Goal: Task Accomplishment & Management: Complete application form

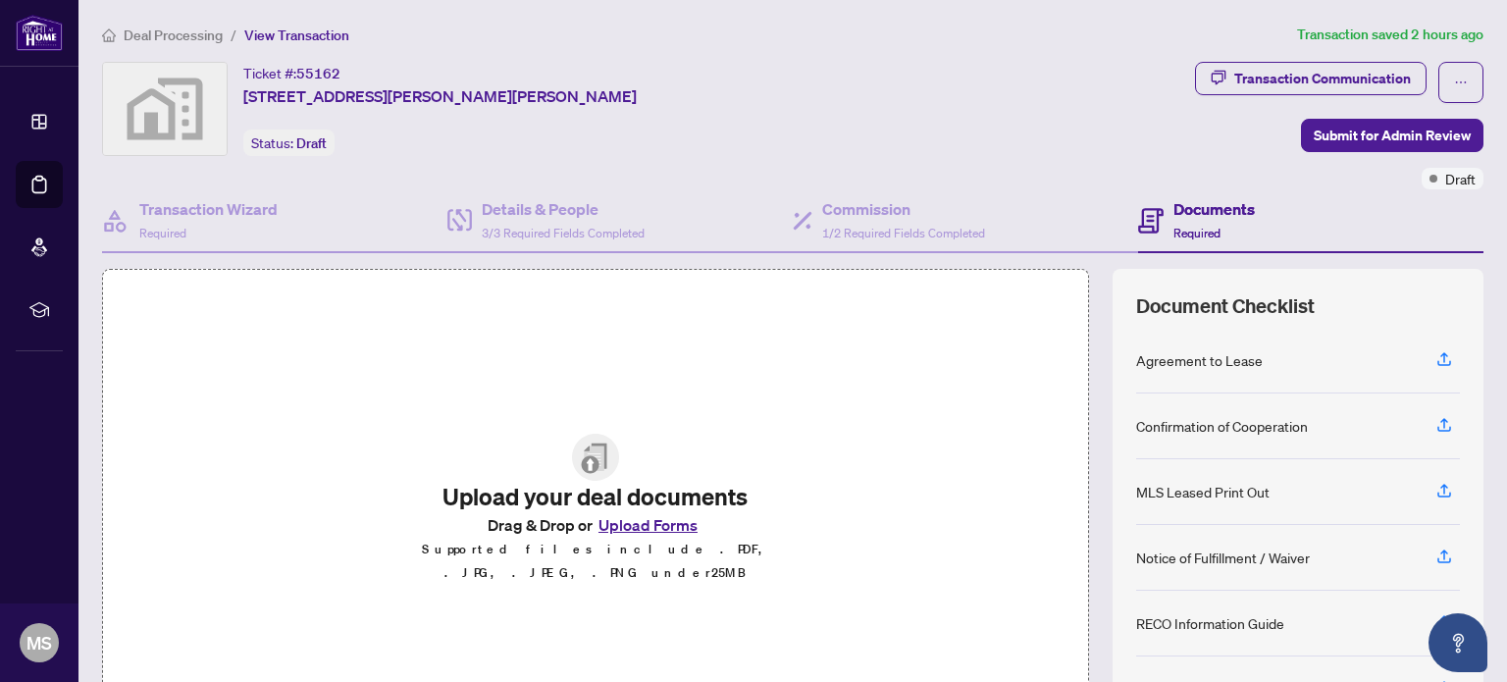
scroll to position [138, 0]
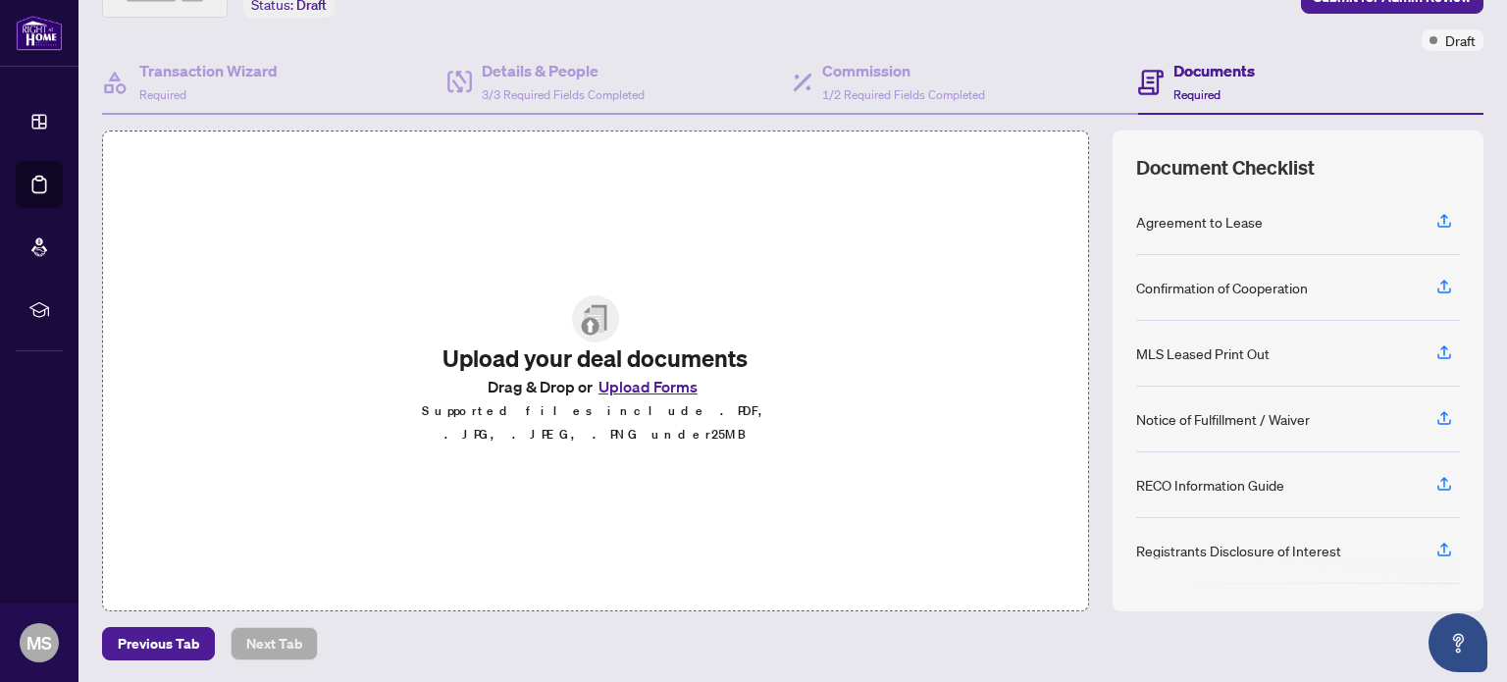
click at [667, 397] on button "Upload Forms" at bounding box center [648, 387] width 111 height 26
click at [1436, 219] on icon "button" at bounding box center [1445, 221] width 18 height 18
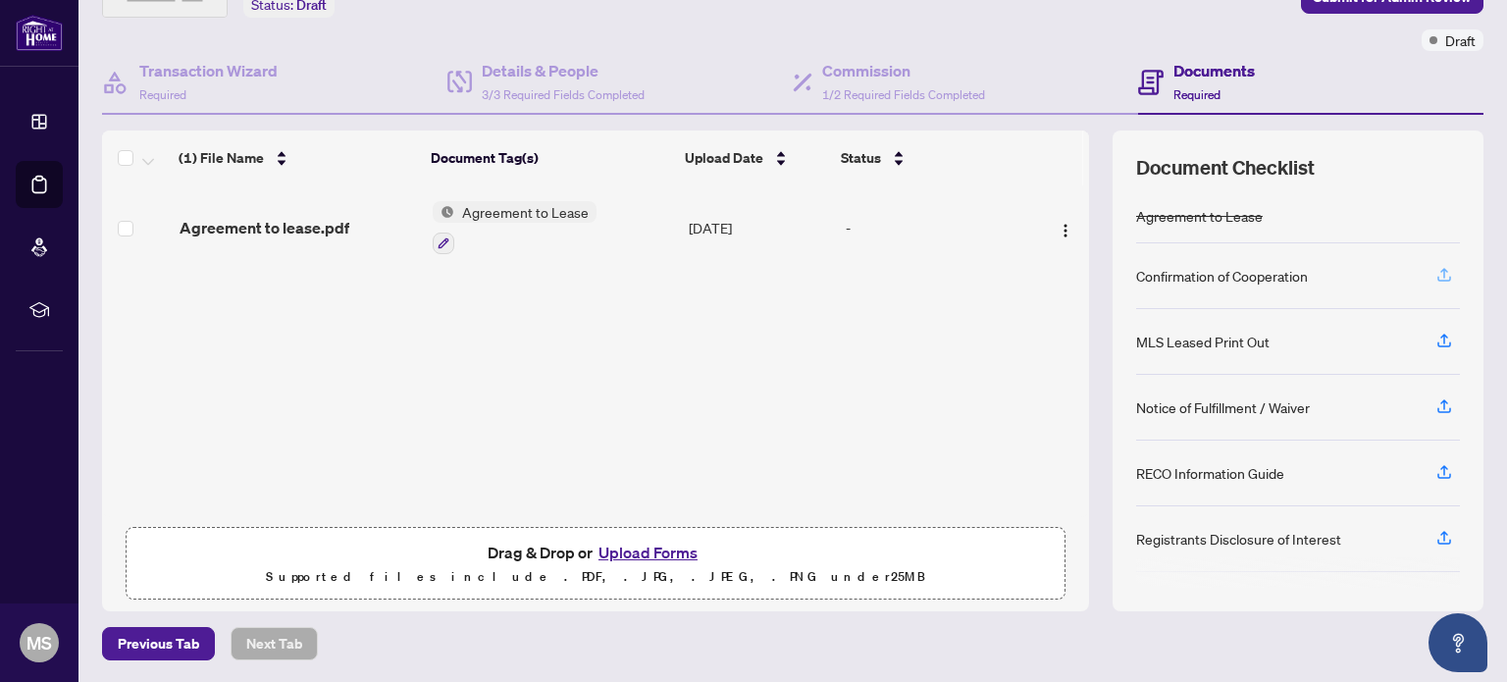
click at [1441, 270] on icon "button" at bounding box center [1445, 273] width 8 height 10
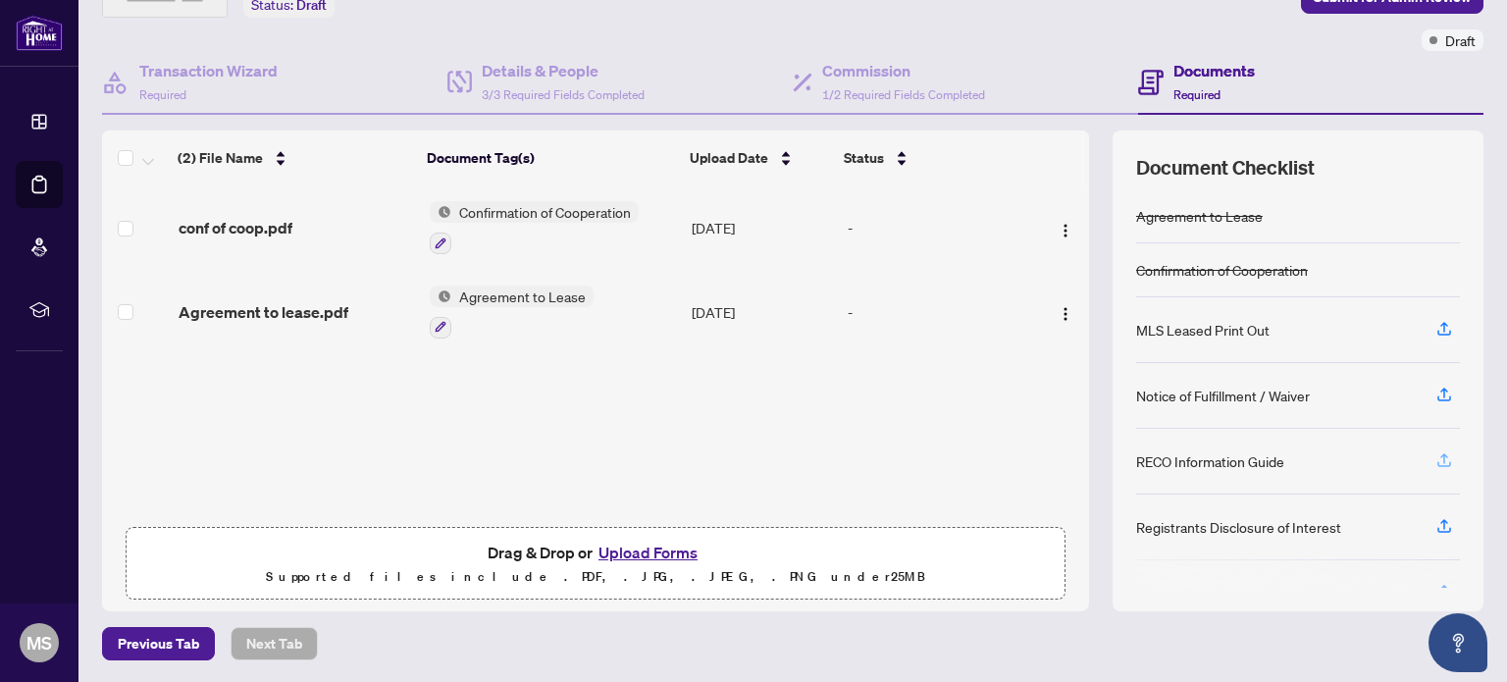
click at [1436, 451] on icon "button" at bounding box center [1445, 460] width 18 height 18
click at [1441, 522] on icon "button" at bounding box center [1445, 524] width 8 height 10
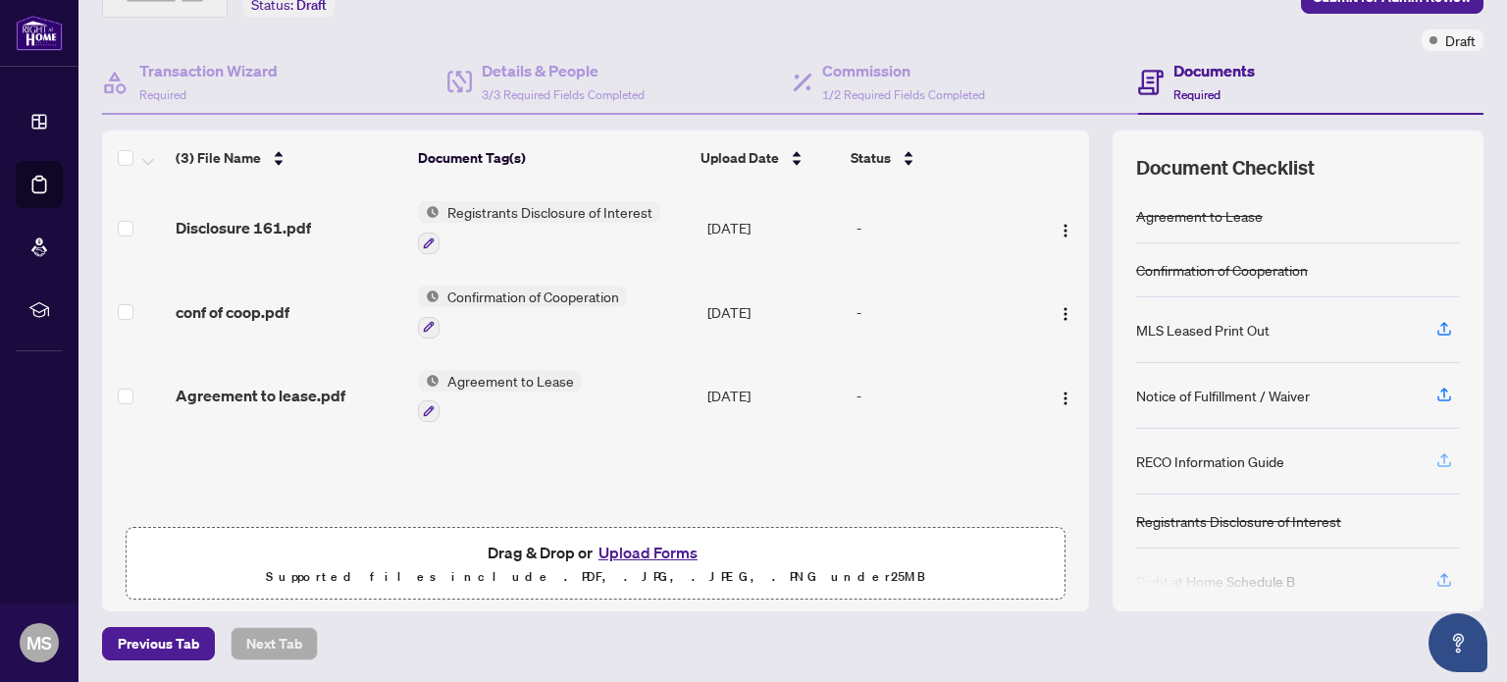
click at [1441, 453] on icon "button" at bounding box center [1445, 458] width 8 height 10
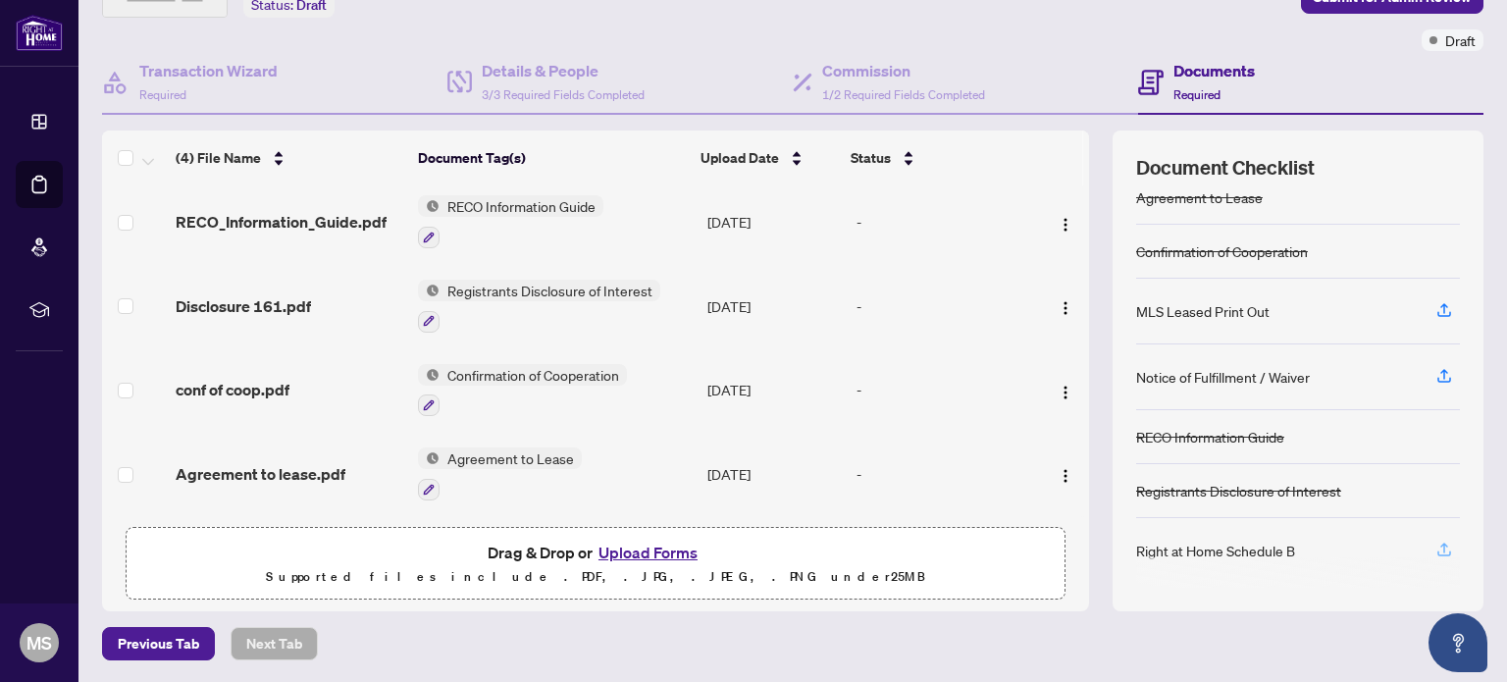
click at [1436, 554] on icon "button" at bounding box center [1445, 550] width 18 height 18
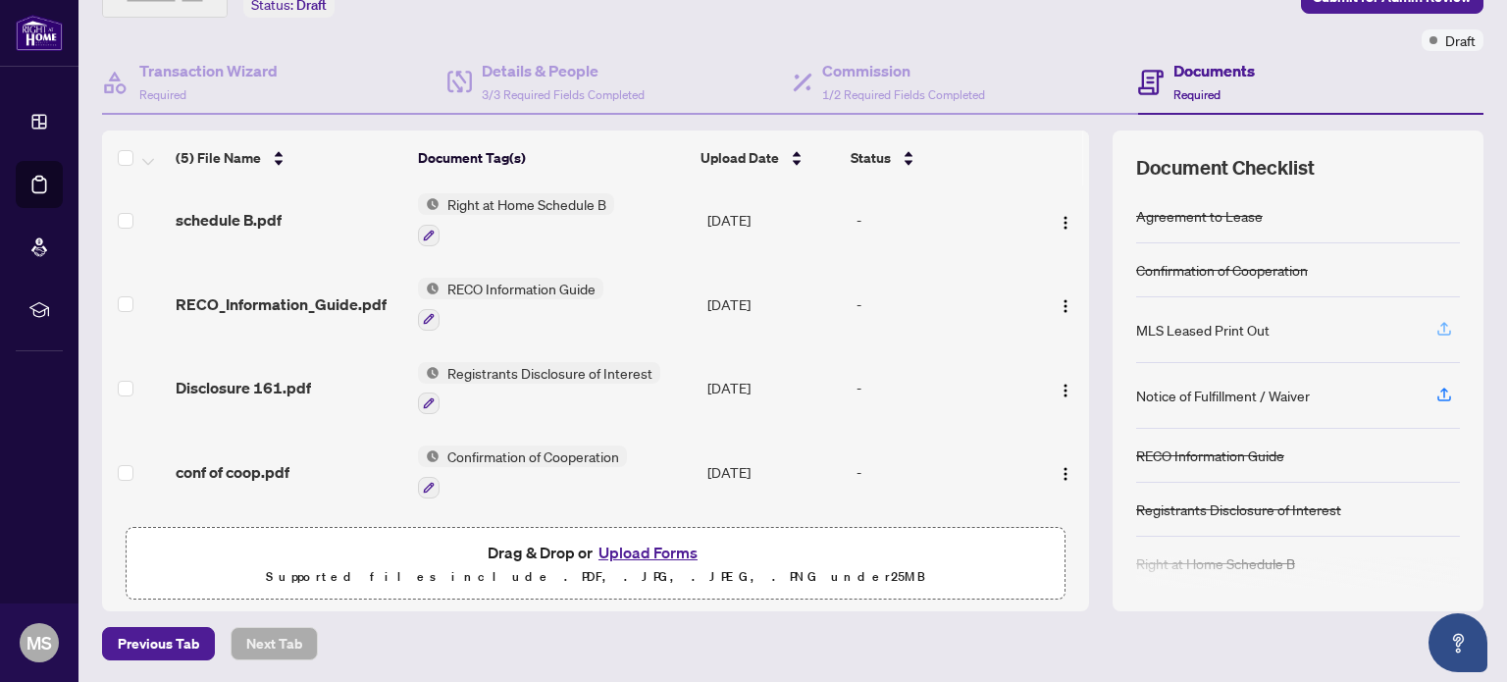
click at [1429, 321] on button "button" at bounding box center [1444, 329] width 31 height 33
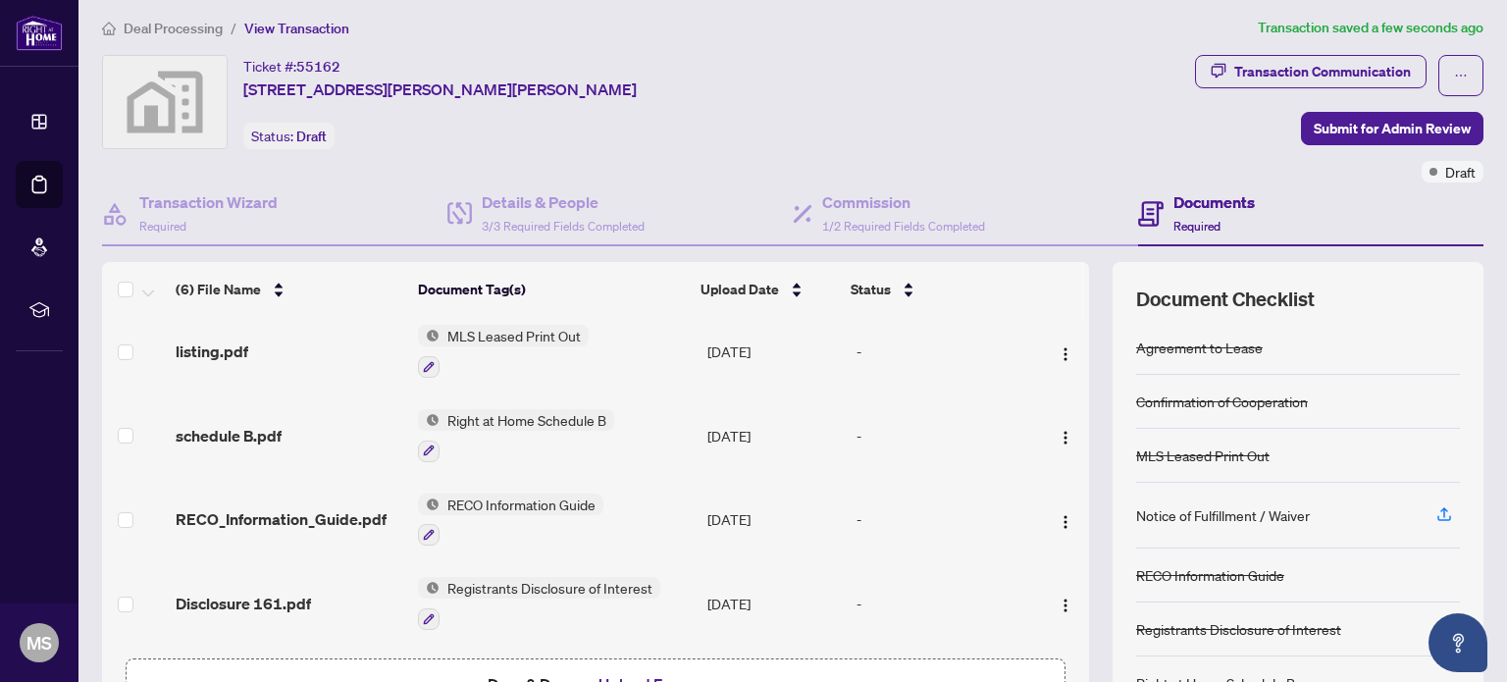
scroll to position [0, 0]
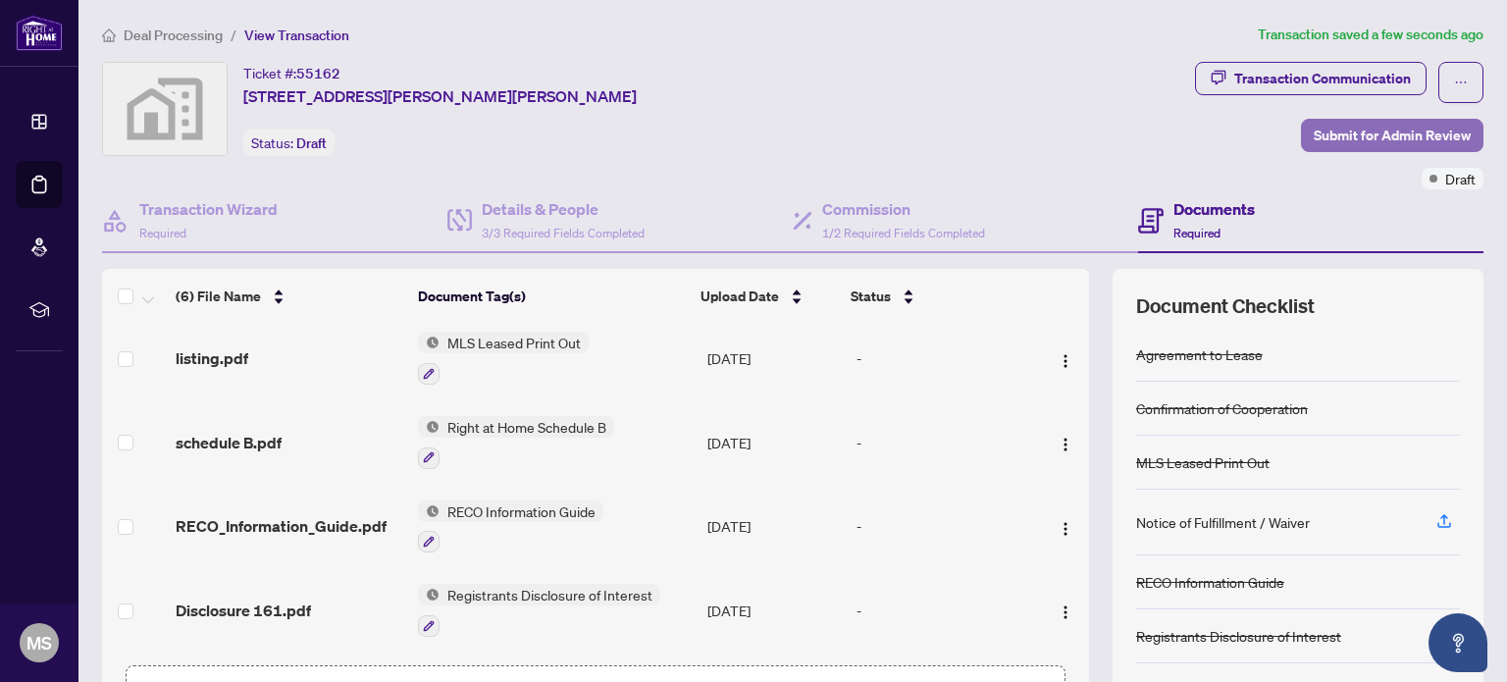
click at [1363, 139] on span "Submit for Admin Review" at bounding box center [1392, 135] width 157 height 31
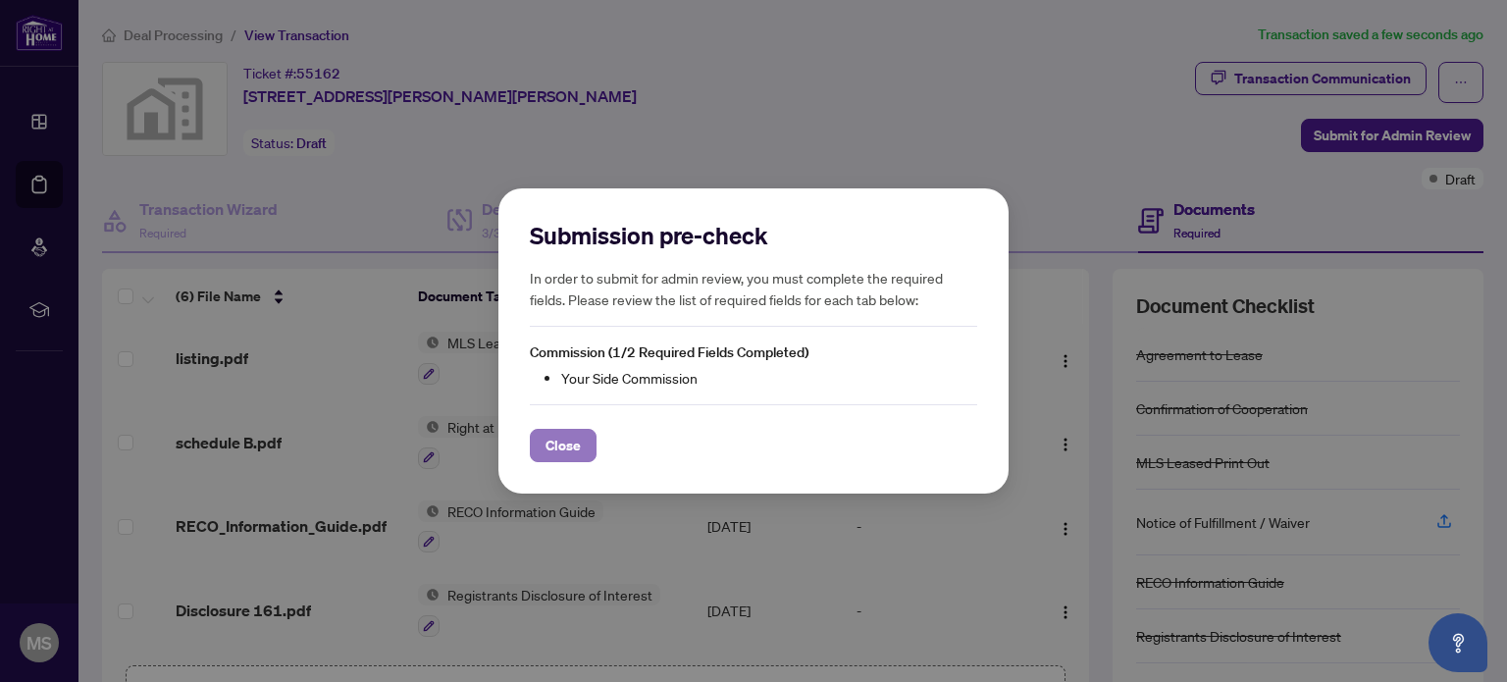
click at [580, 447] on span "Close" at bounding box center [563, 445] width 35 height 31
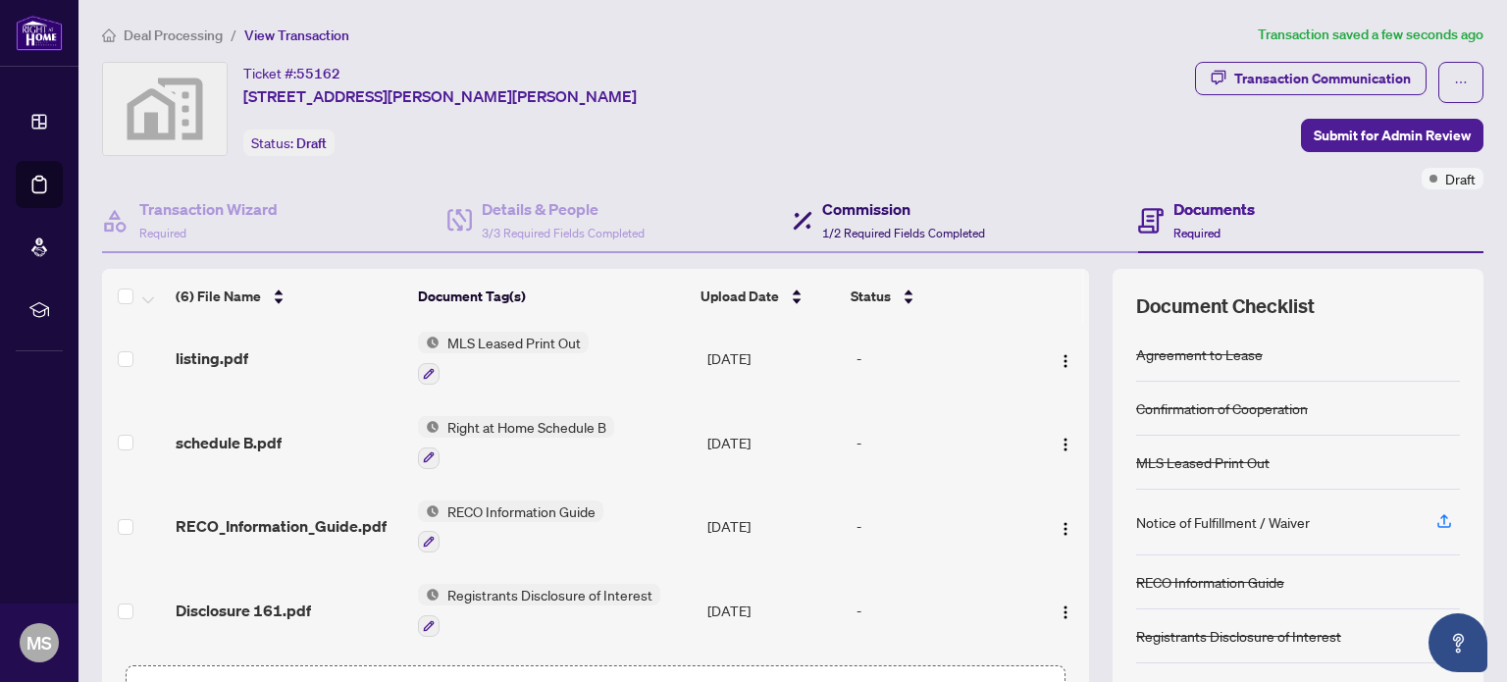
click at [843, 219] on h4 "Commission" at bounding box center [903, 209] width 163 height 24
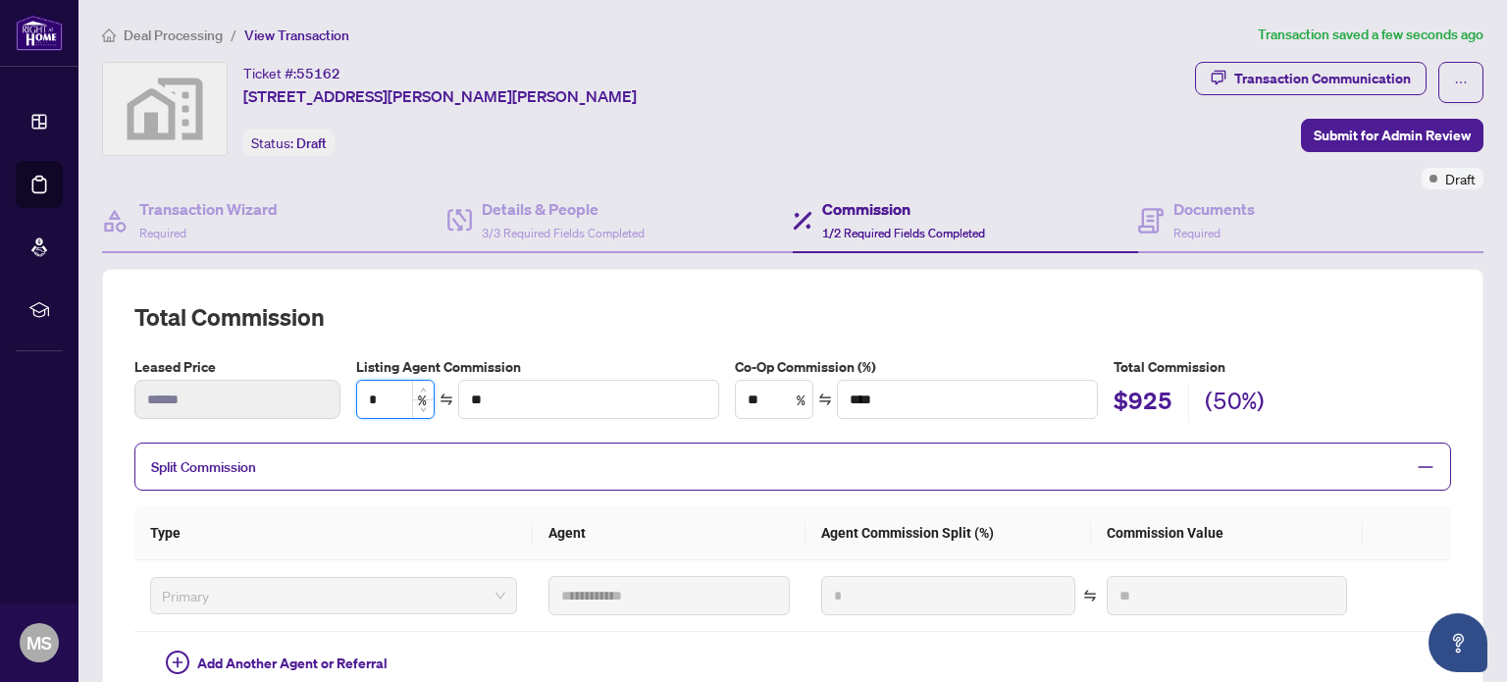
click at [389, 397] on input "*" at bounding box center [395, 399] width 77 height 37
click at [523, 401] on input "**" at bounding box center [588, 399] width 259 height 37
click at [1355, 130] on span "Submit for Admin Review" at bounding box center [1392, 135] width 157 height 31
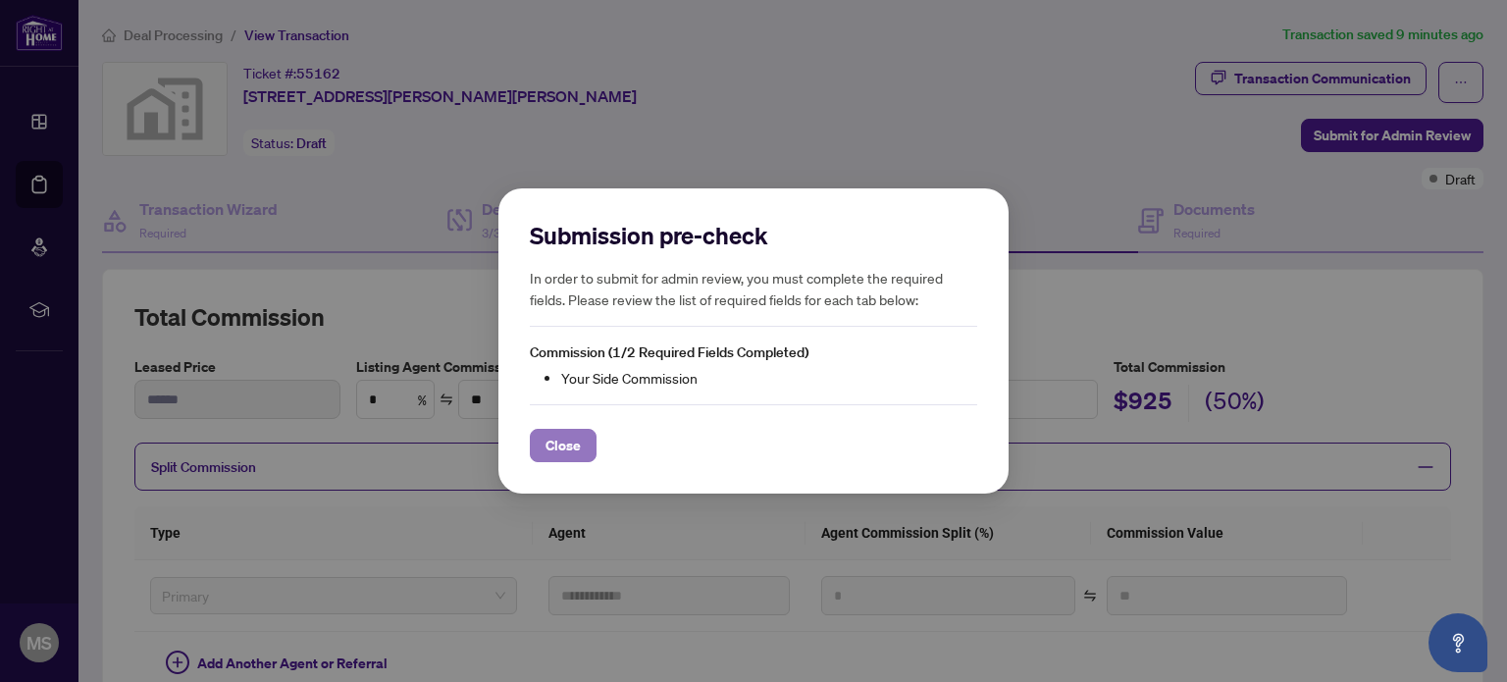
click at [555, 458] on span "Close" at bounding box center [563, 445] width 35 height 31
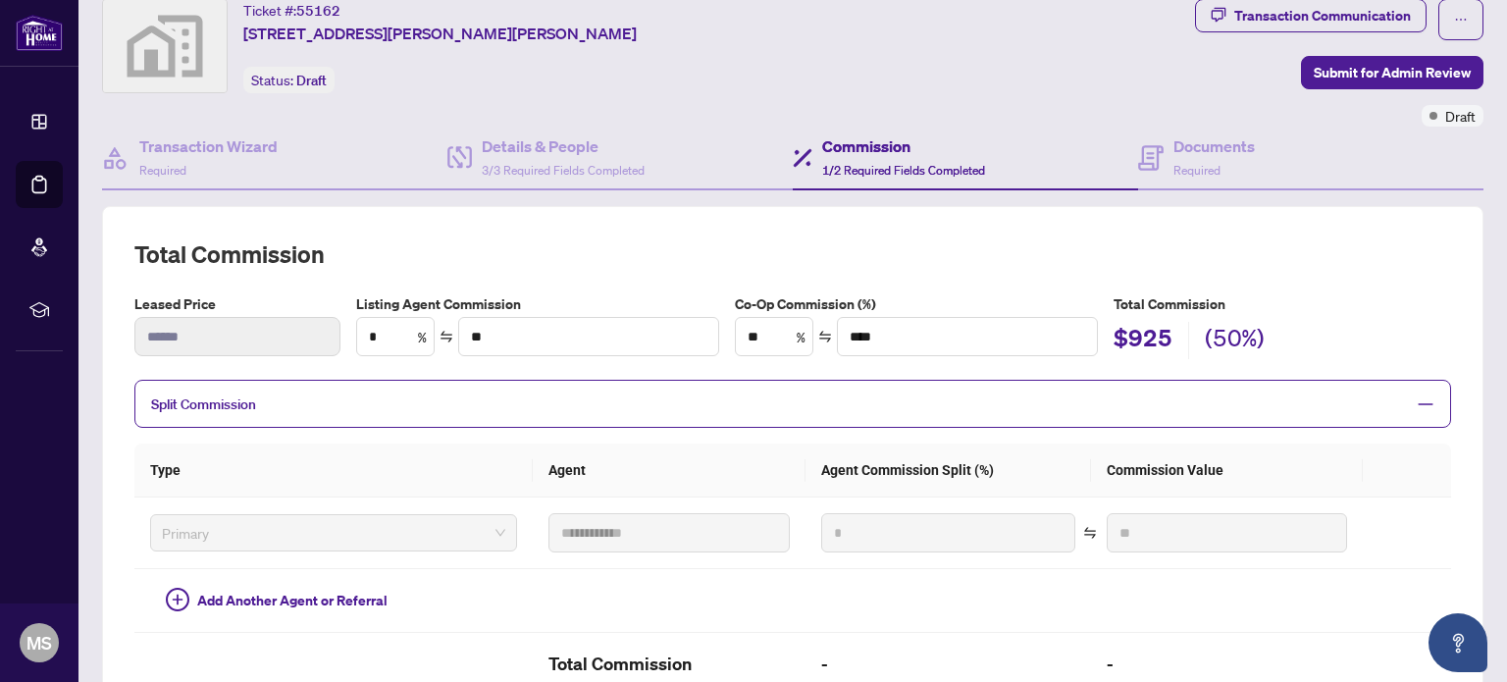
scroll to position [98, 0]
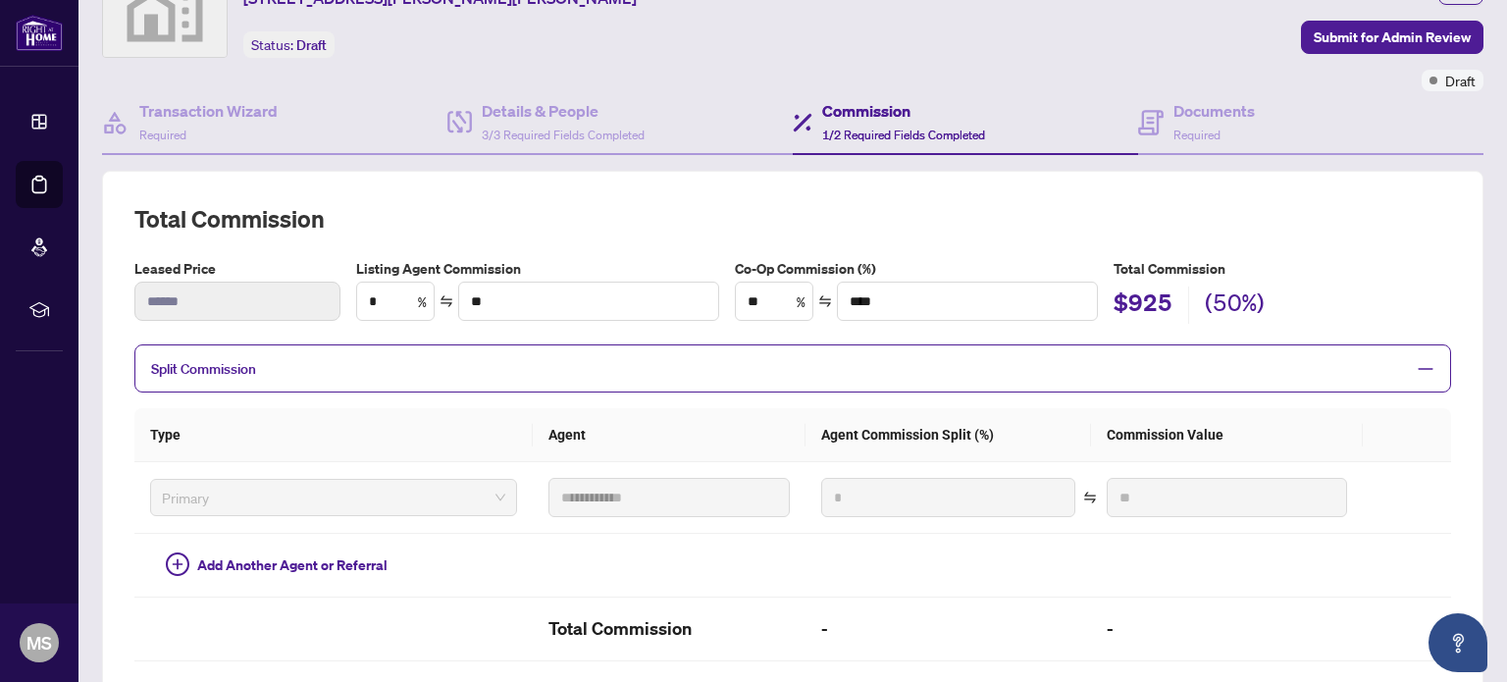
click at [1380, 371] on span "Split Commission" at bounding box center [778, 368] width 1254 height 23
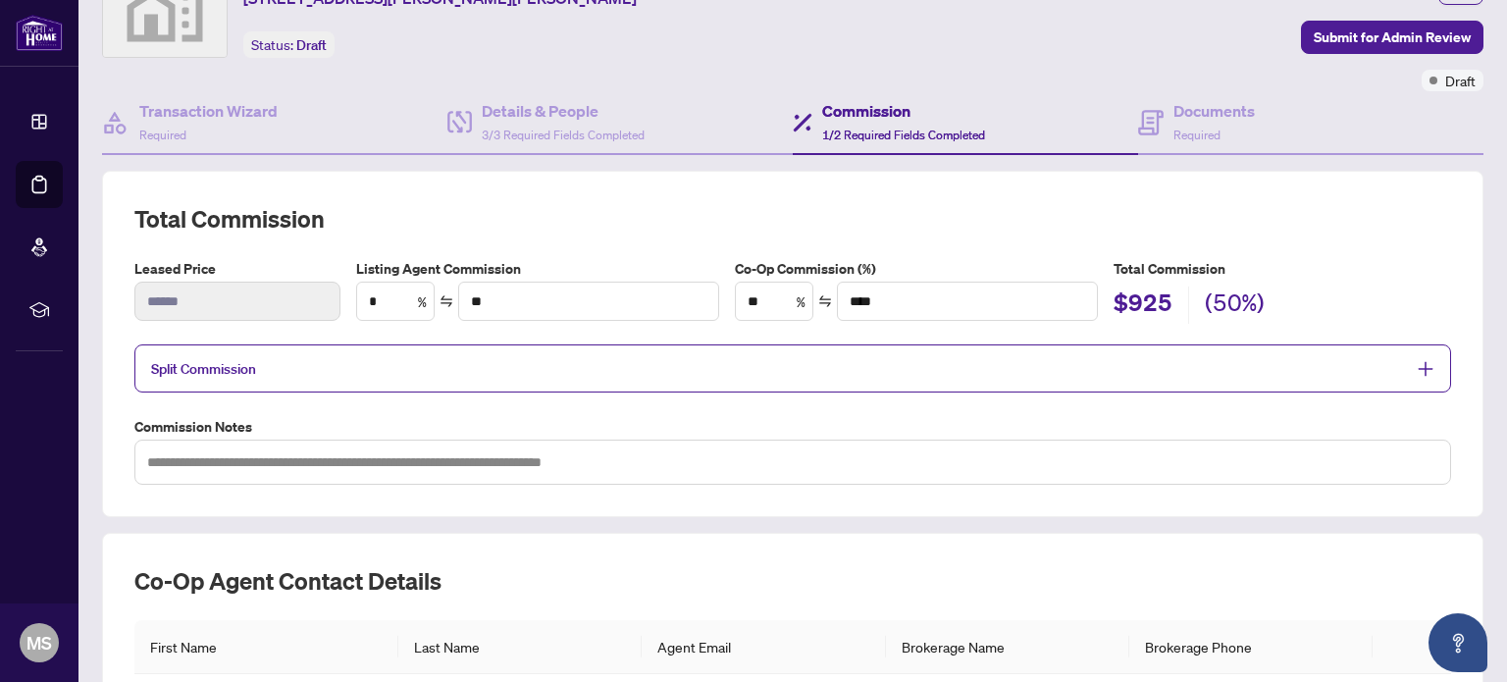
click at [1405, 367] on div at bounding box center [1419, 369] width 29 height 22
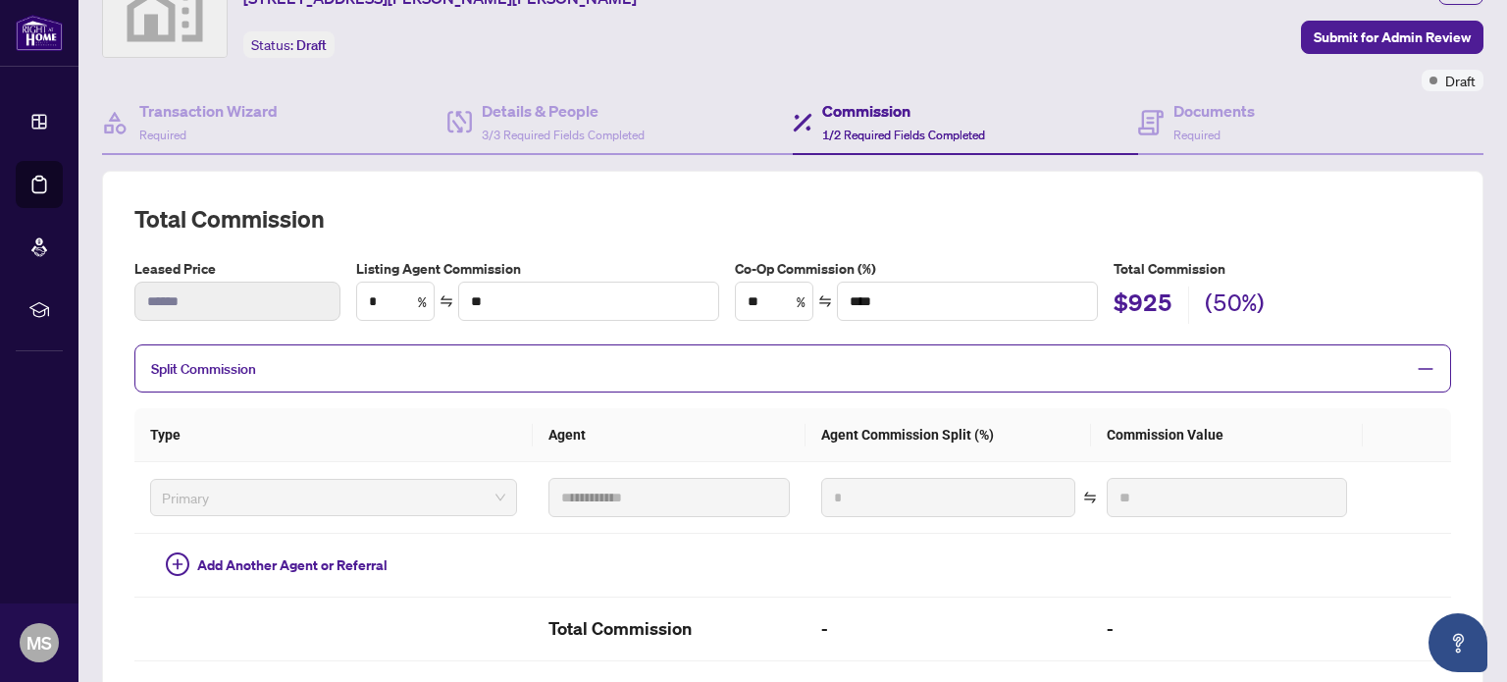
scroll to position [196, 0]
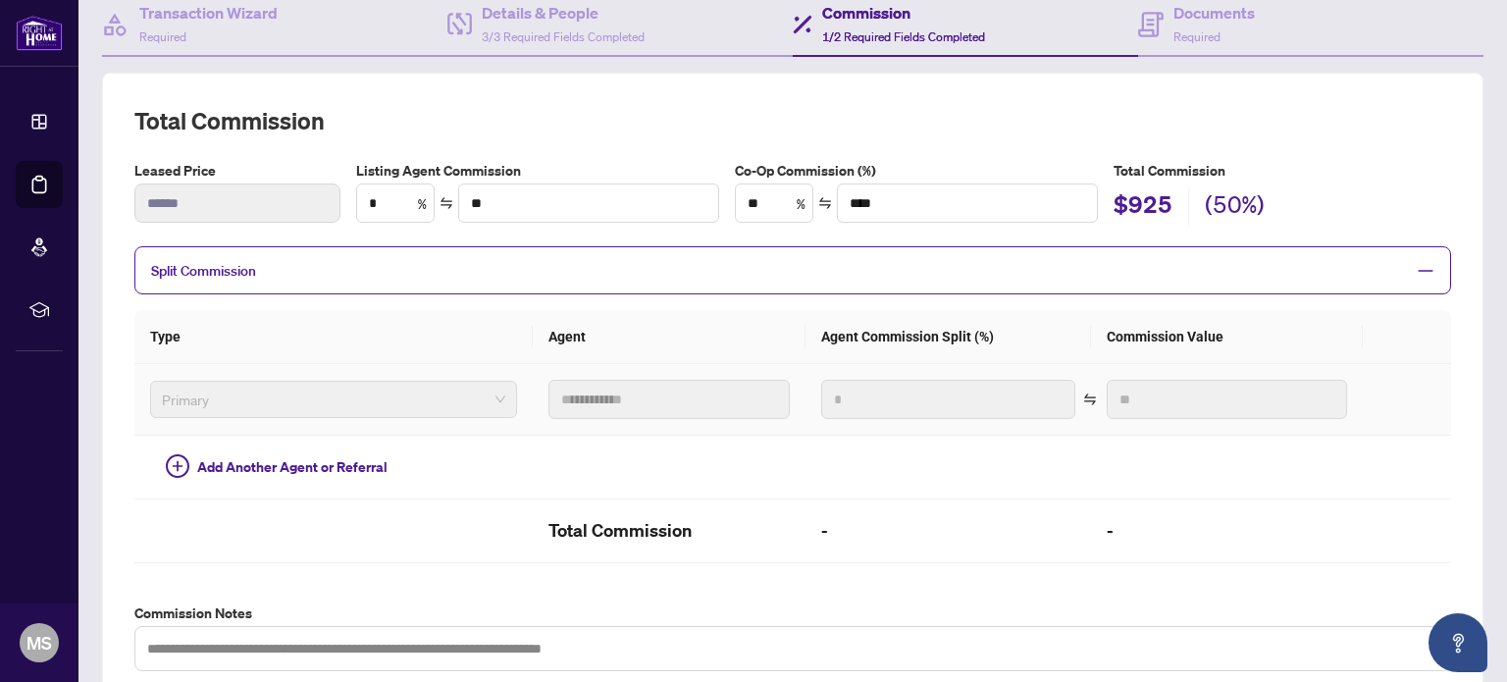
click at [429, 389] on span "Primary" at bounding box center [334, 399] width 344 height 29
click at [1405, 265] on div at bounding box center [1419, 271] width 29 height 22
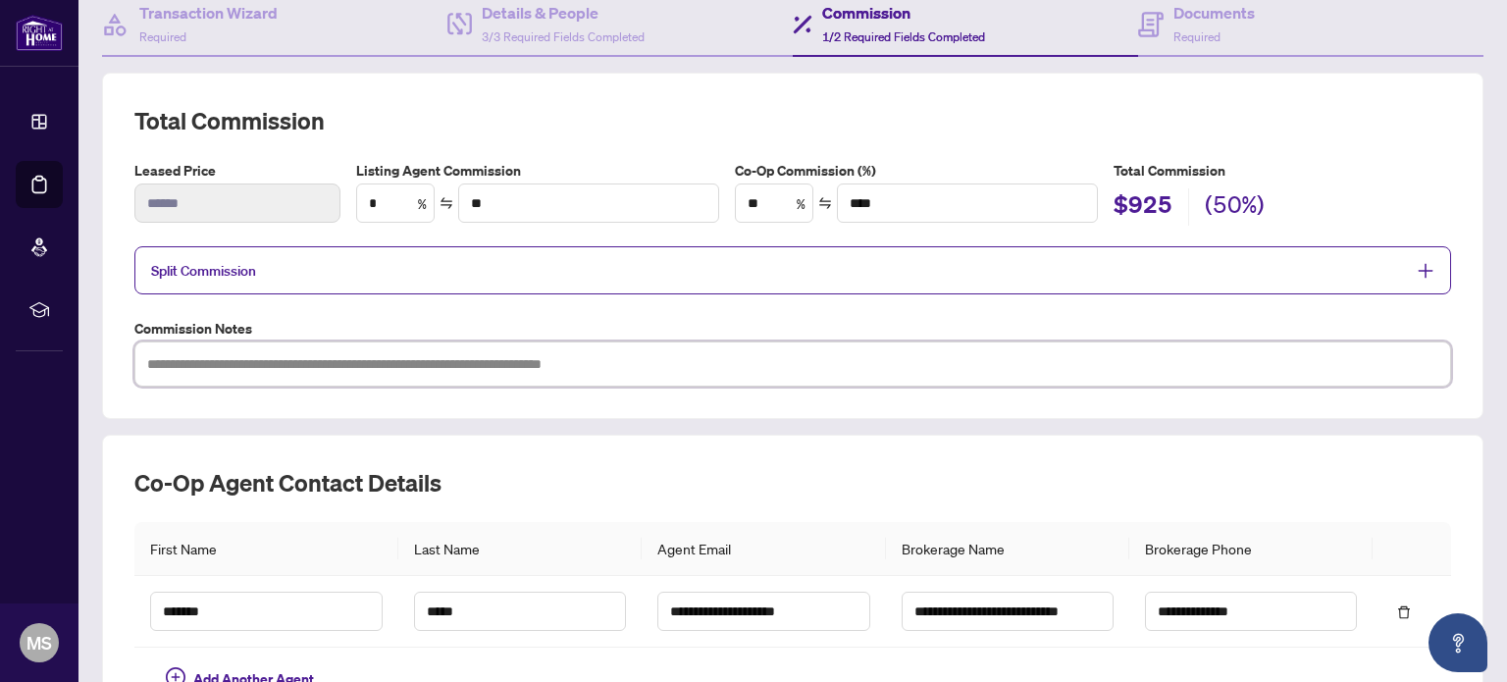
click at [801, 359] on textarea at bounding box center [792, 364] width 1317 height 45
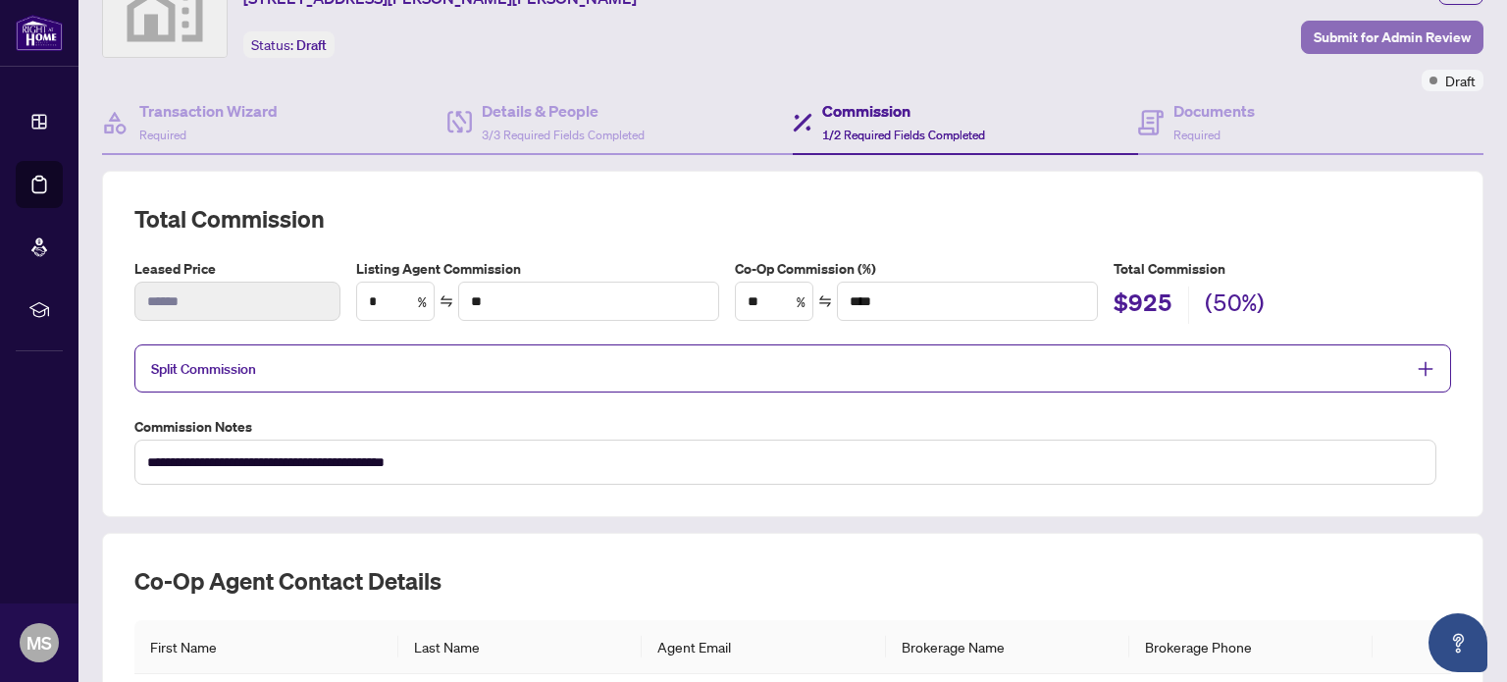
click at [1370, 31] on span "Submit for Admin Review" at bounding box center [1392, 37] width 157 height 31
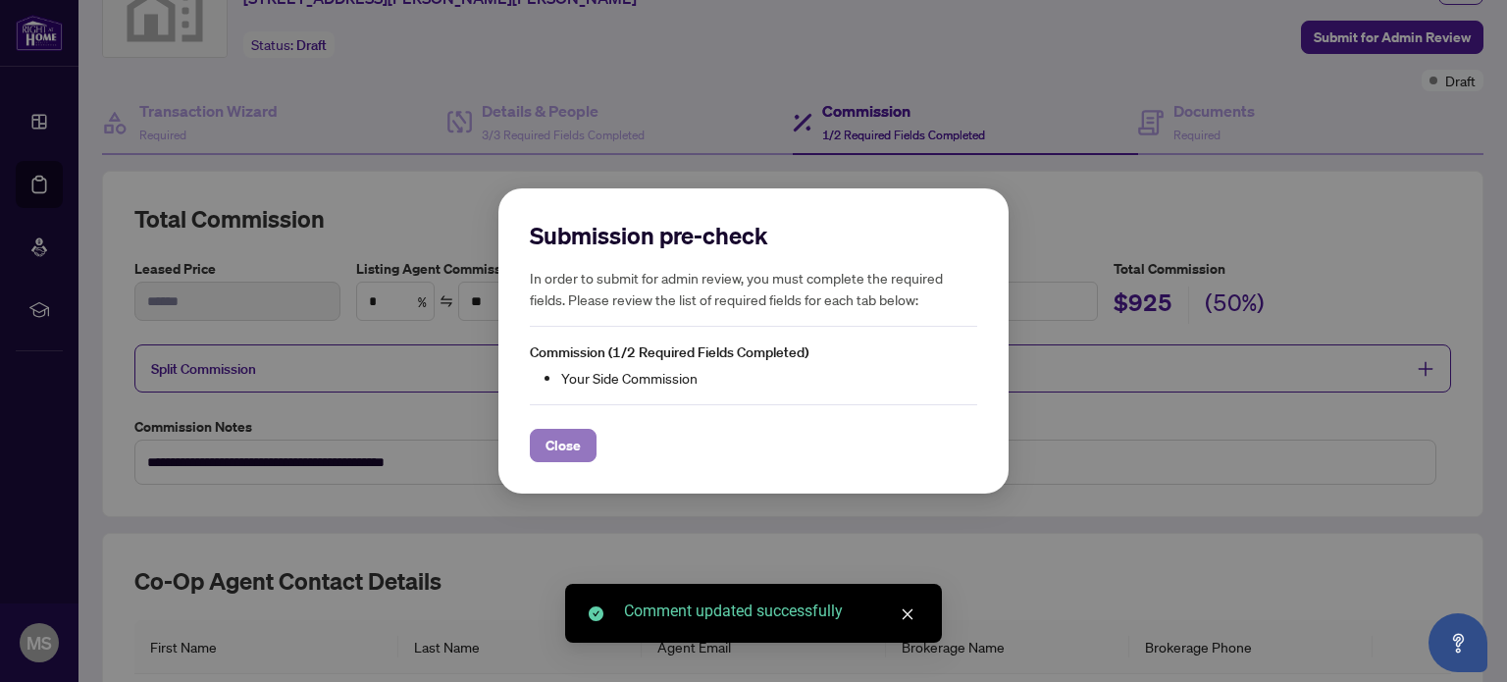
click at [560, 447] on span "Close" at bounding box center [563, 445] width 35 height 31
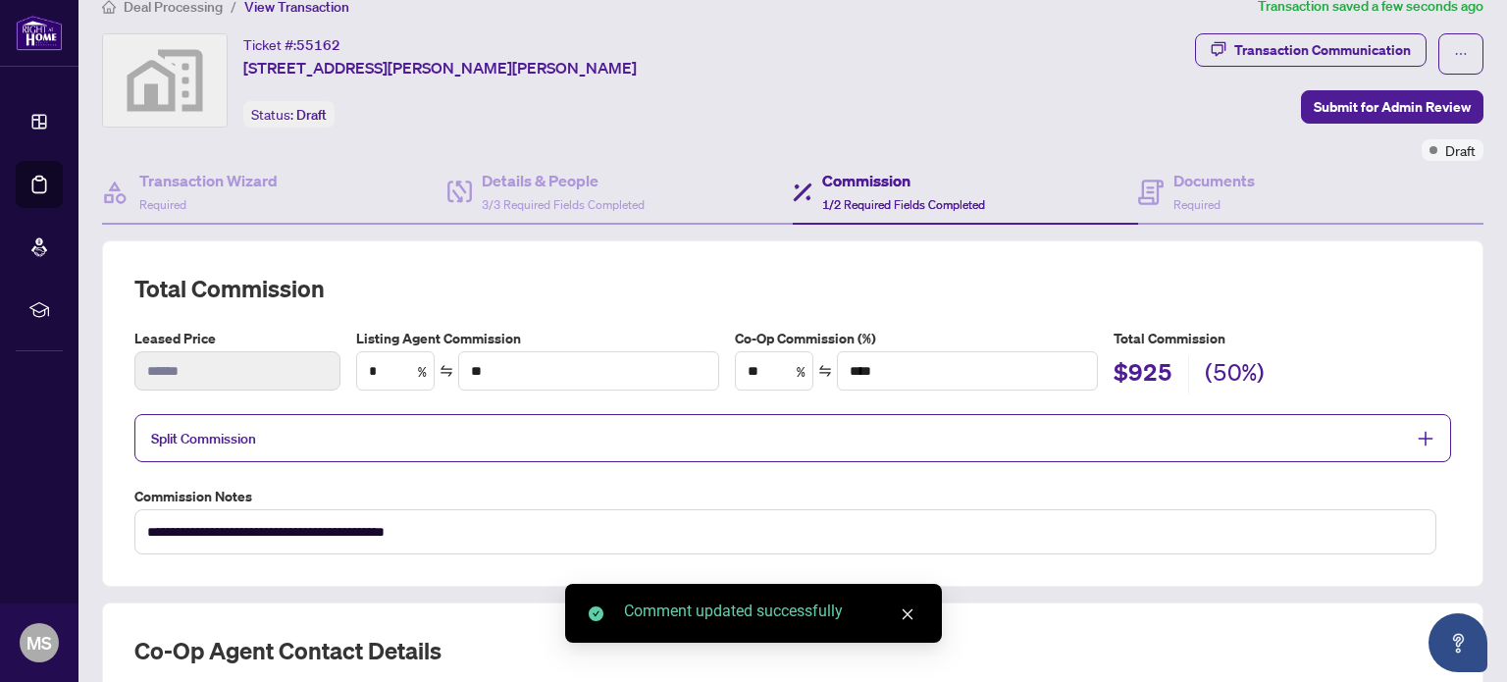
scroll to position [0, 0]
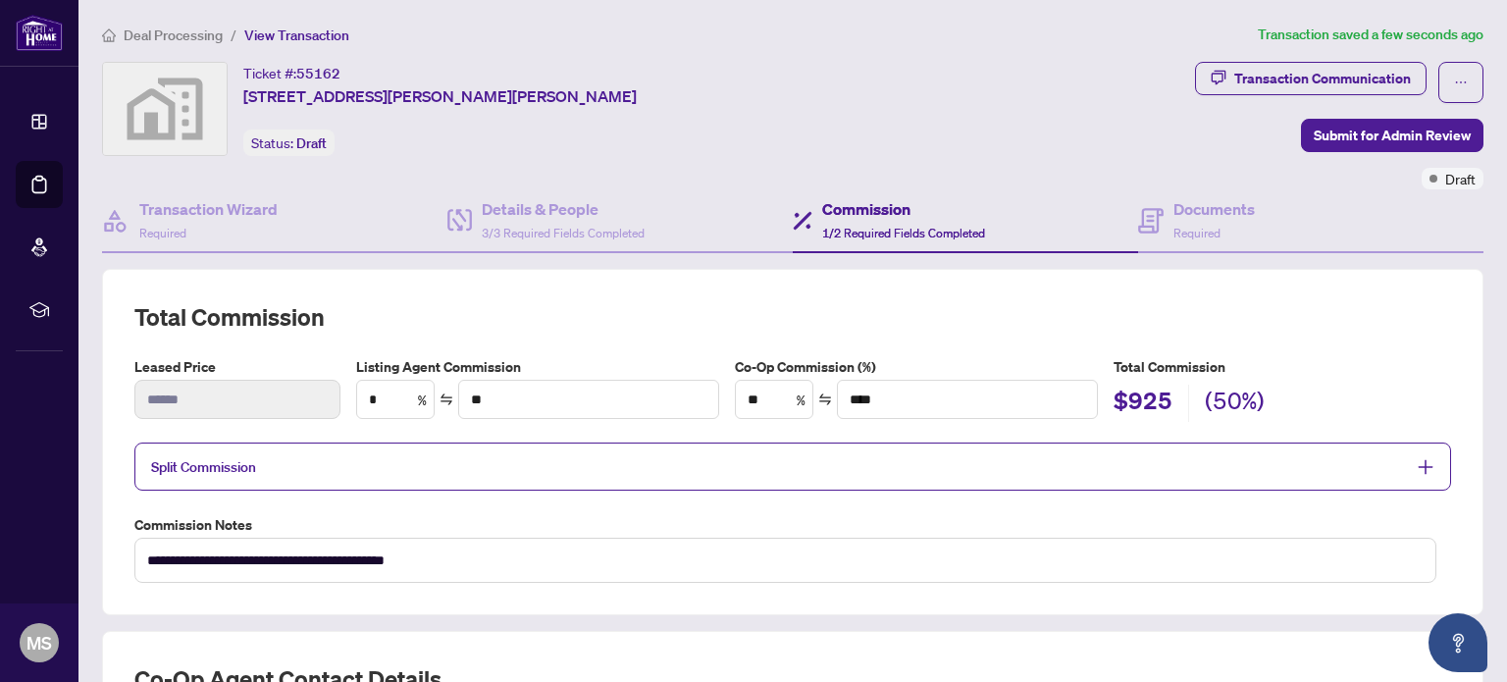
click at [865, 206] on h4 "Commission" at bounding box center [903, 209] width 163 height 24
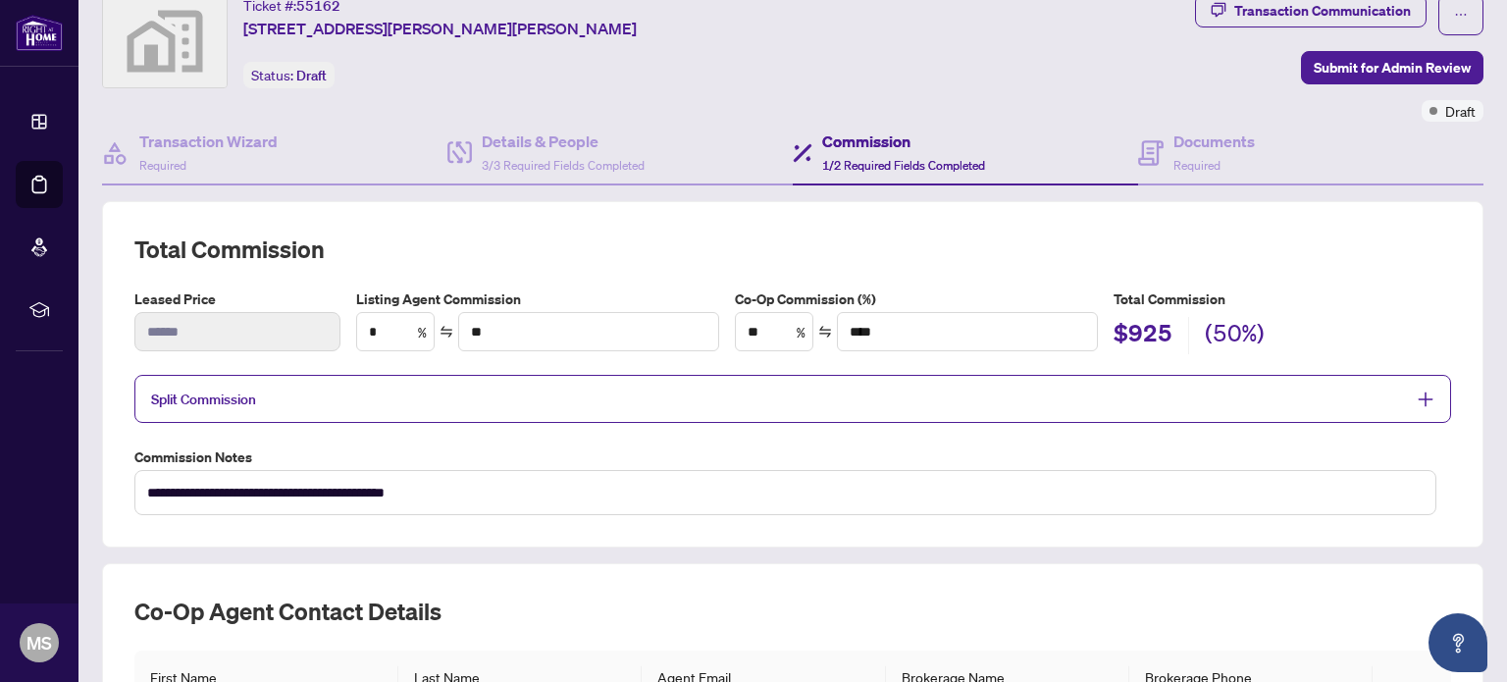
scroll to position [98, 0]
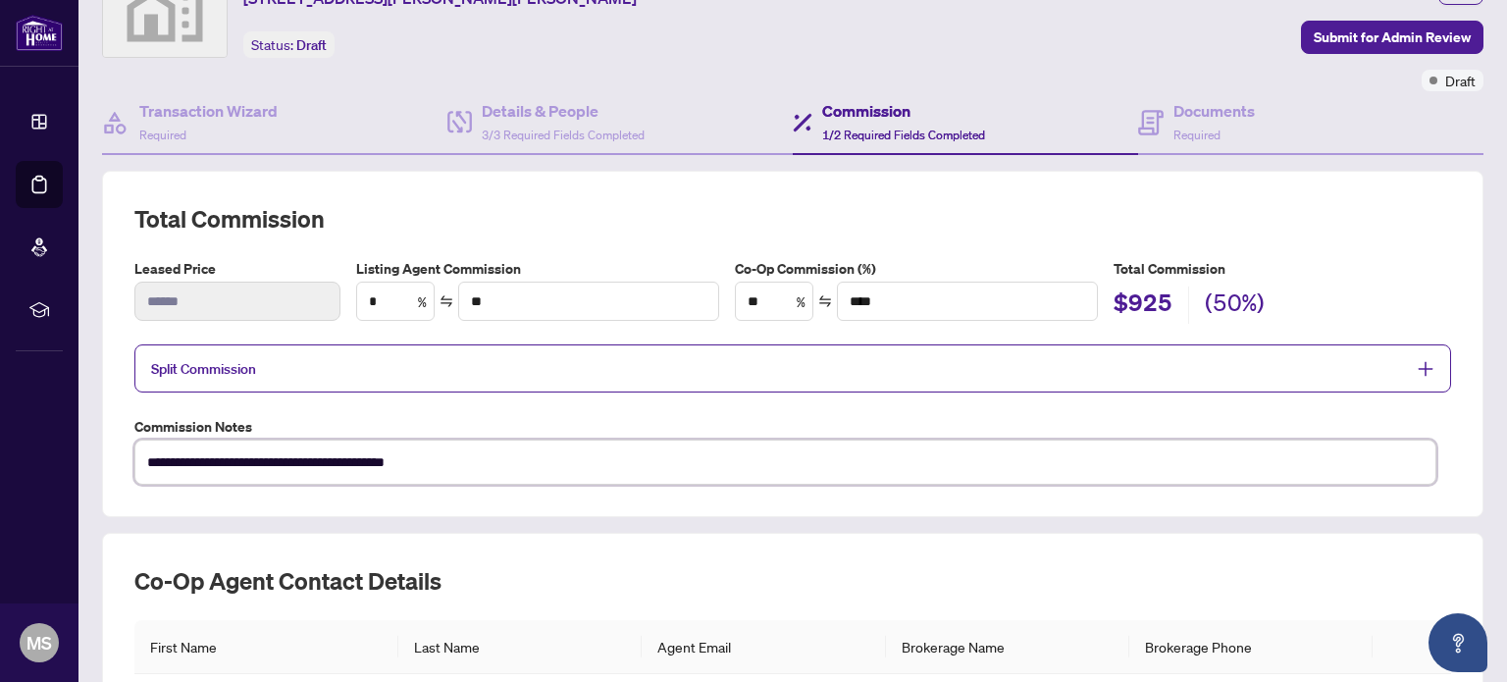
click at [463, 472] on textarea "**********" at bounding box center [785, 462] width 1302 height 45
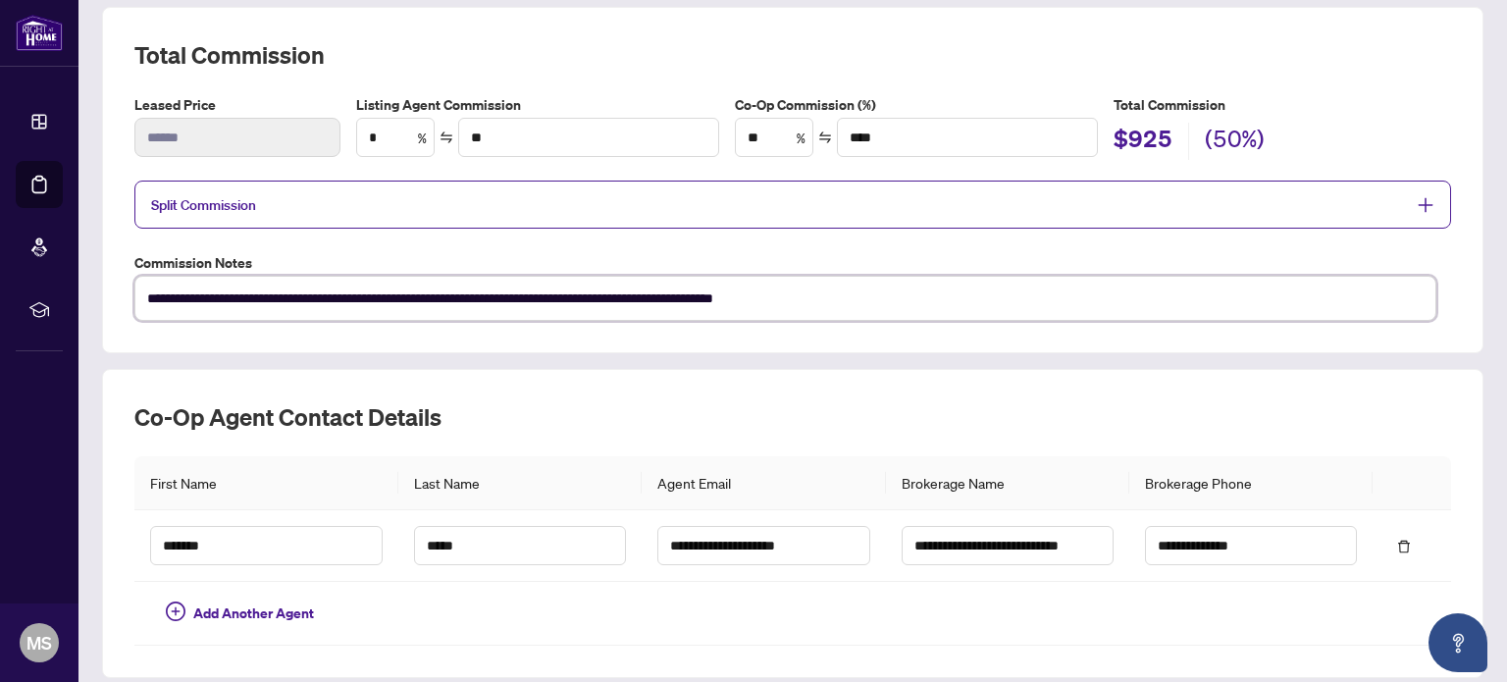
scroll to position [228, 0]
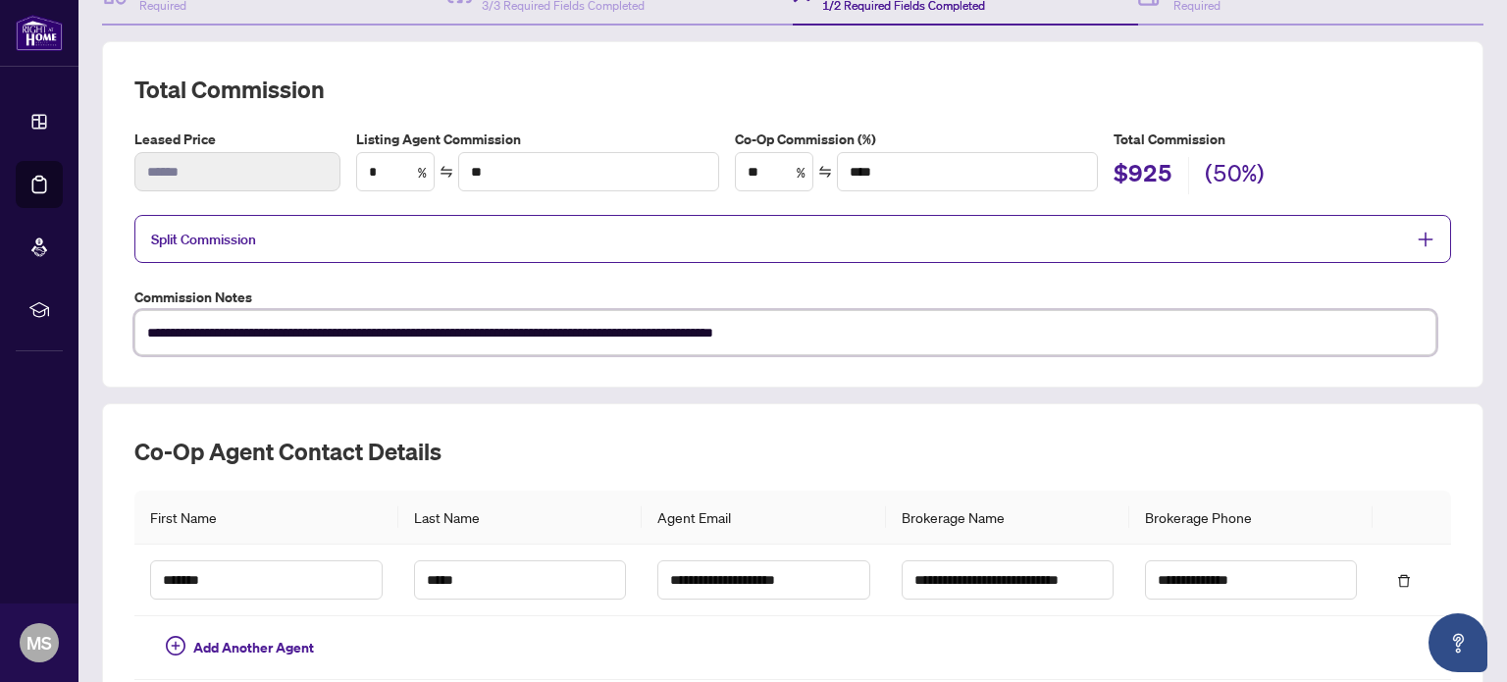
type textarea "**********"
click at [1418, 237] on icon "plus" at bounding box center [1426, 240] width 18 height 18
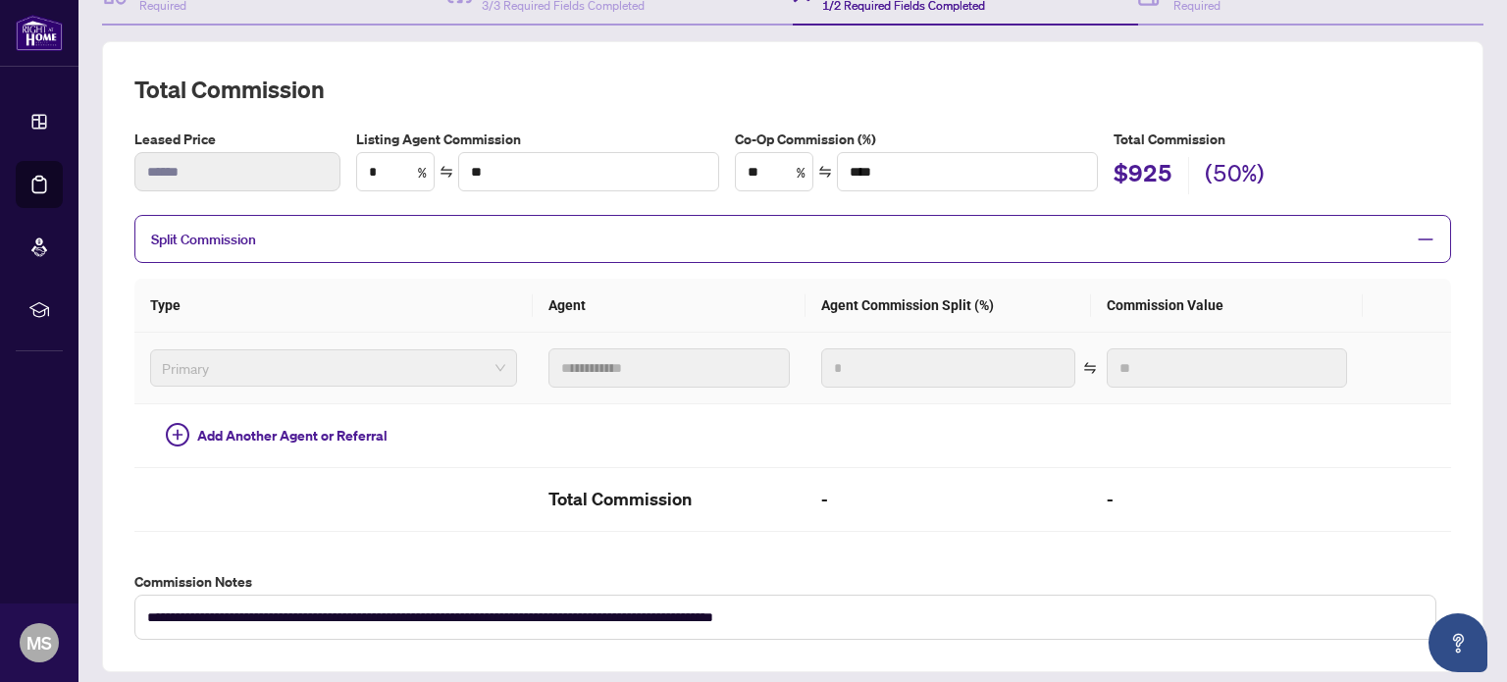
click at [481, 364] on span "Primary" at bounding box center [334, 367] width 344 height 29
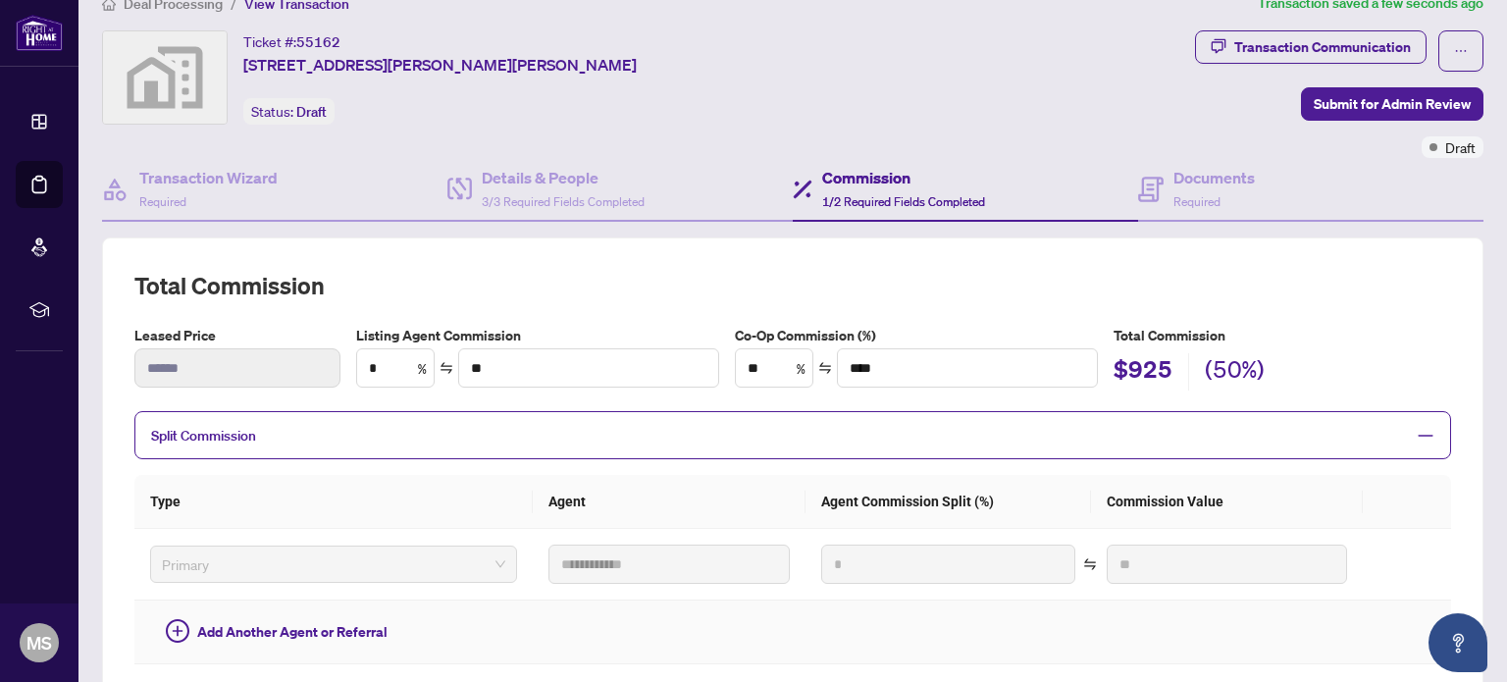
scroll to position [0, 0]
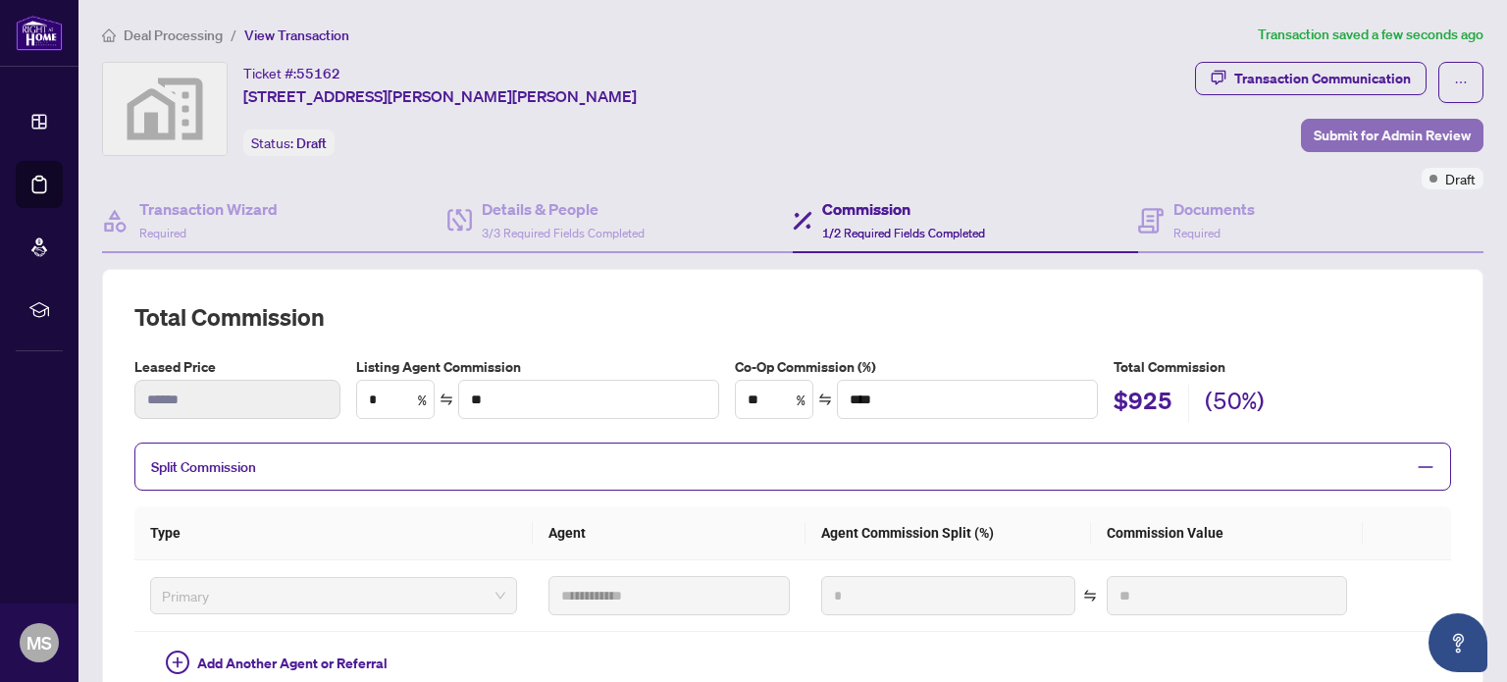
click at [1344, 132] on span "Submit for Admin Review" at bounding box center [1392, 135] width 157 height 31
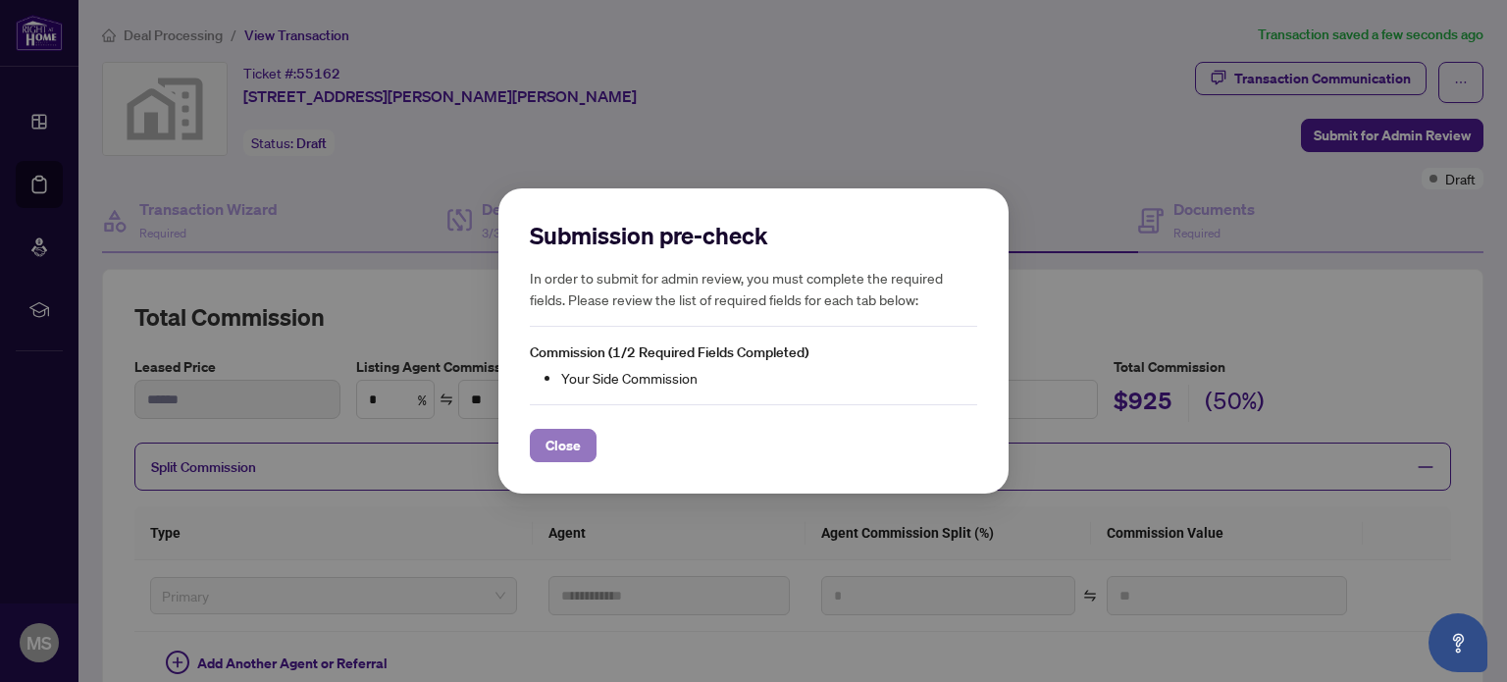
click at [570, 446] on span "Close" at bounding box center [563, 445] width 35 height 31
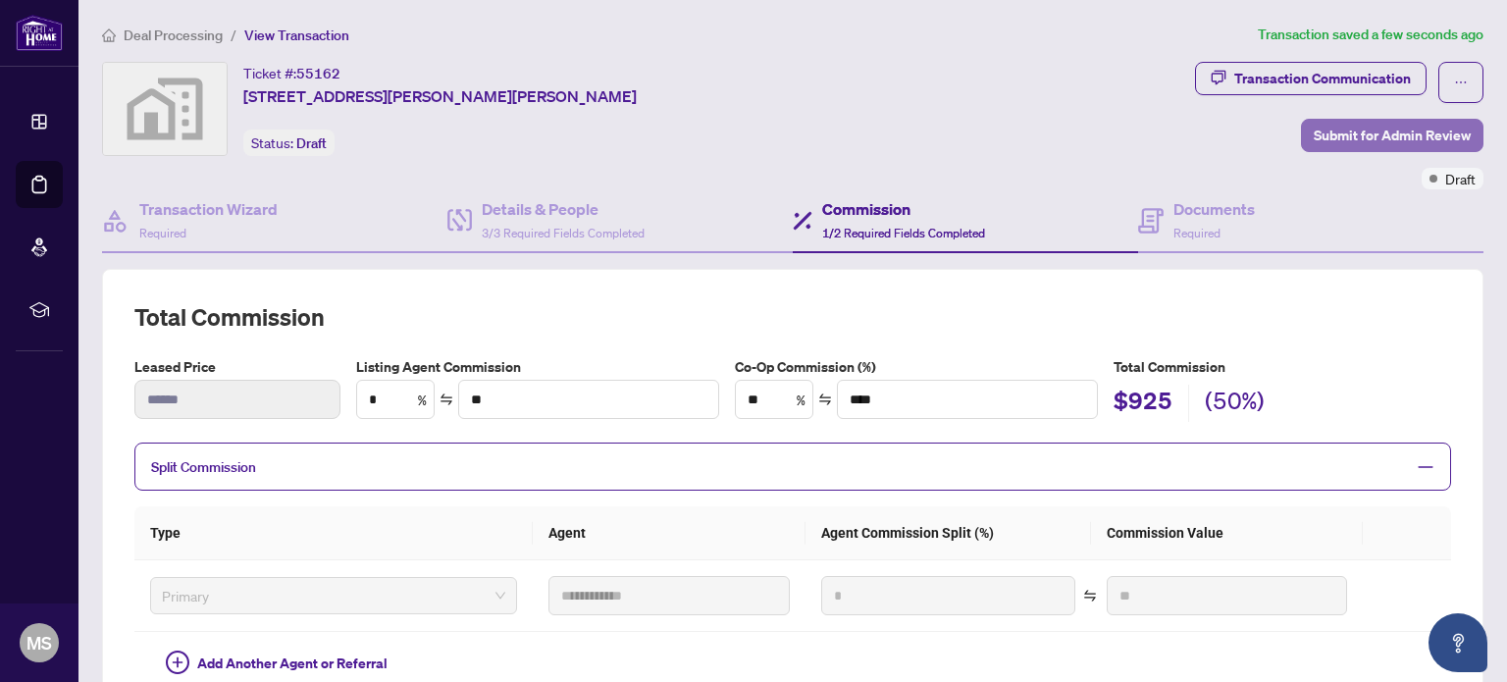
click at [1401, 132] on span "Submit for Admin Review" at bounding box center [1392, 135] width 157 height 31
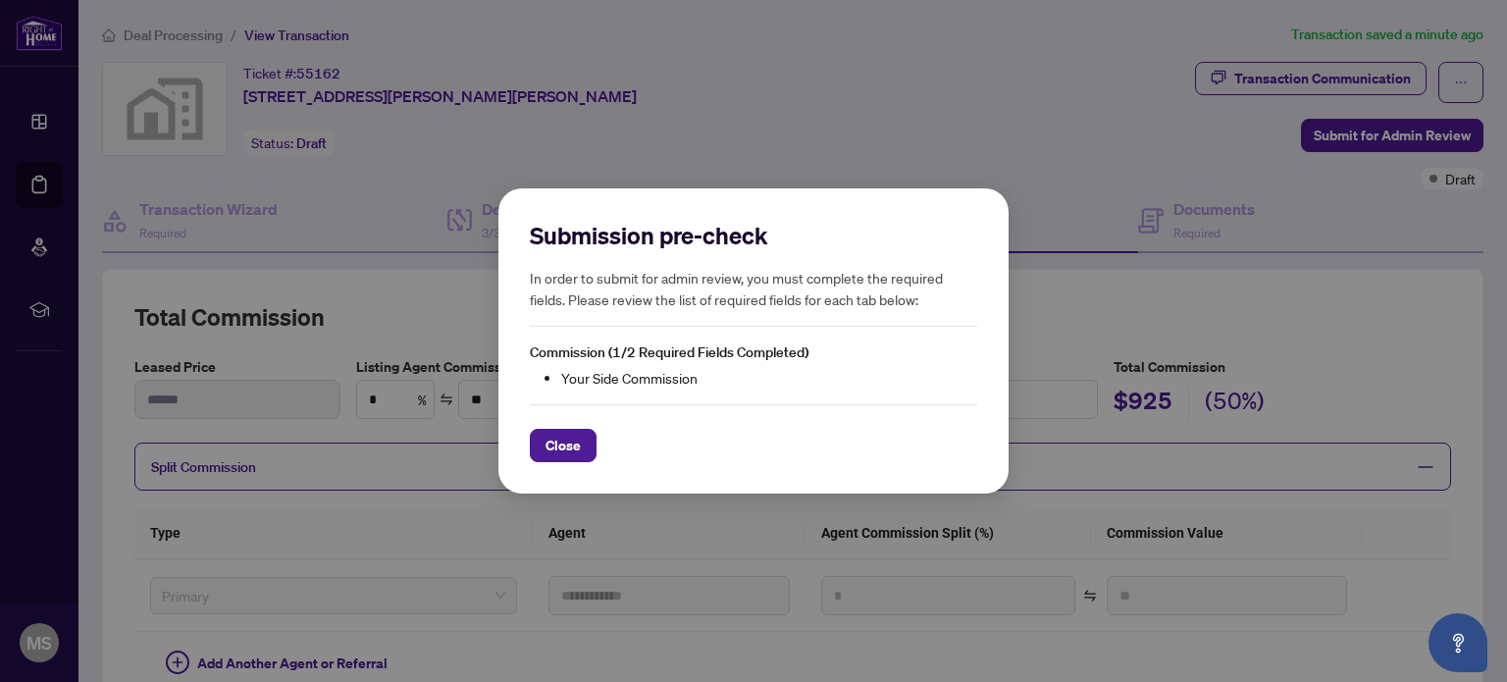
click at [560, 443] on span "Close" at bounding box center [563, 445] width 35 height 31
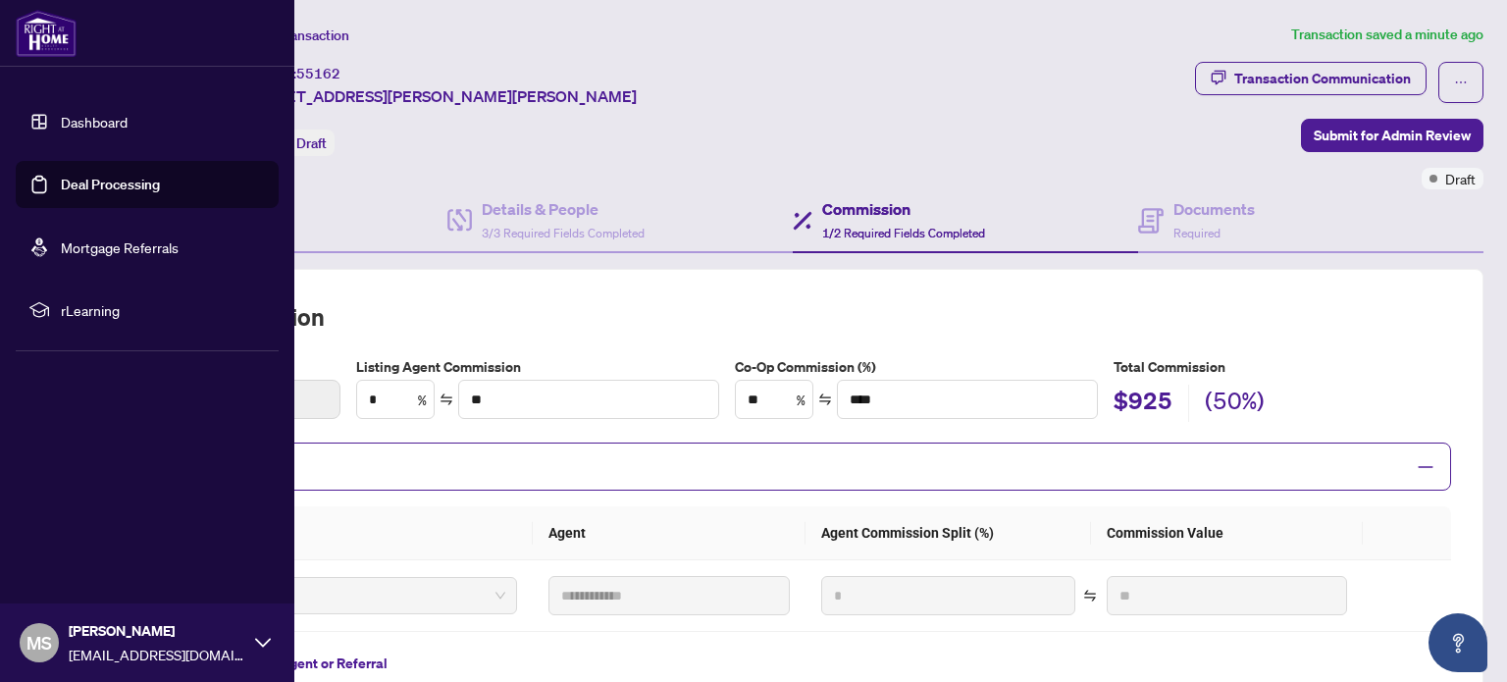
click at [117, 129] on link "Dashboard" at bounding box center [94, 122] width 67 height 18
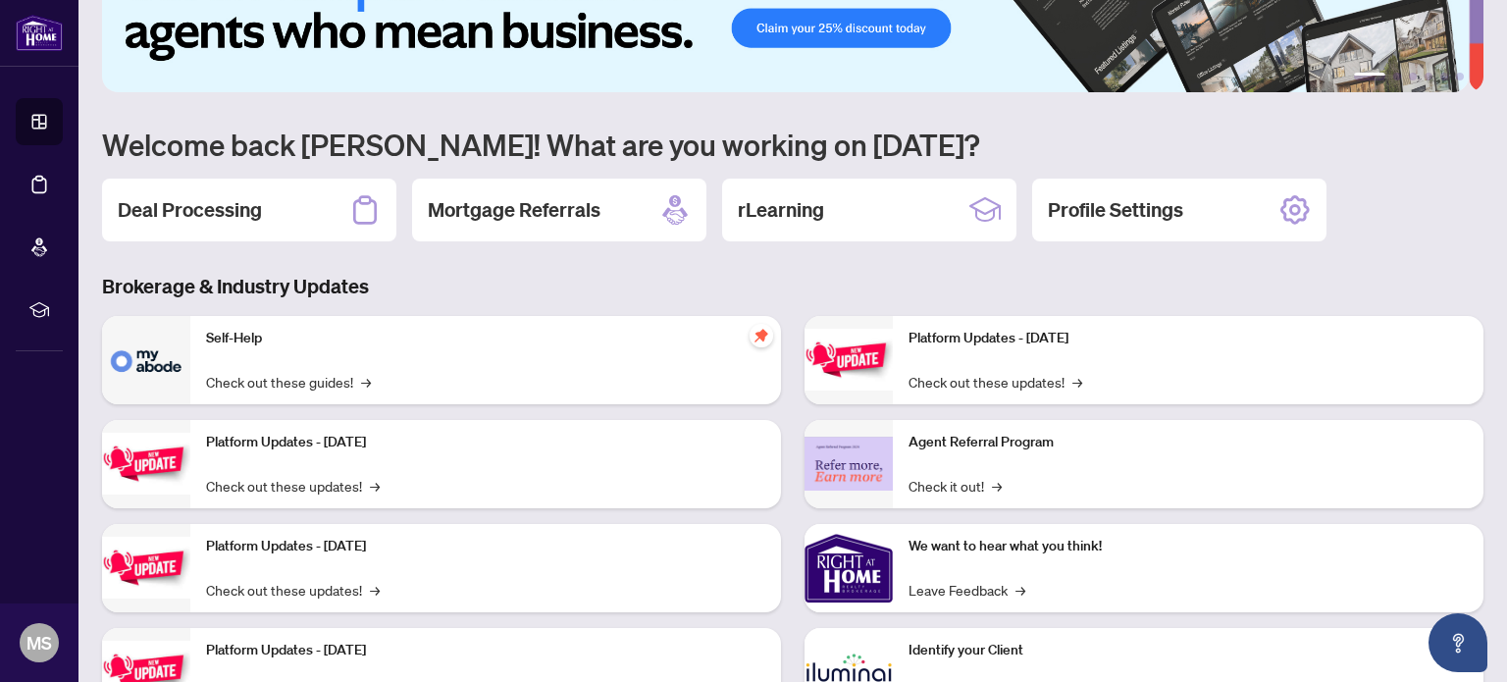
scroll to position [165, 0]
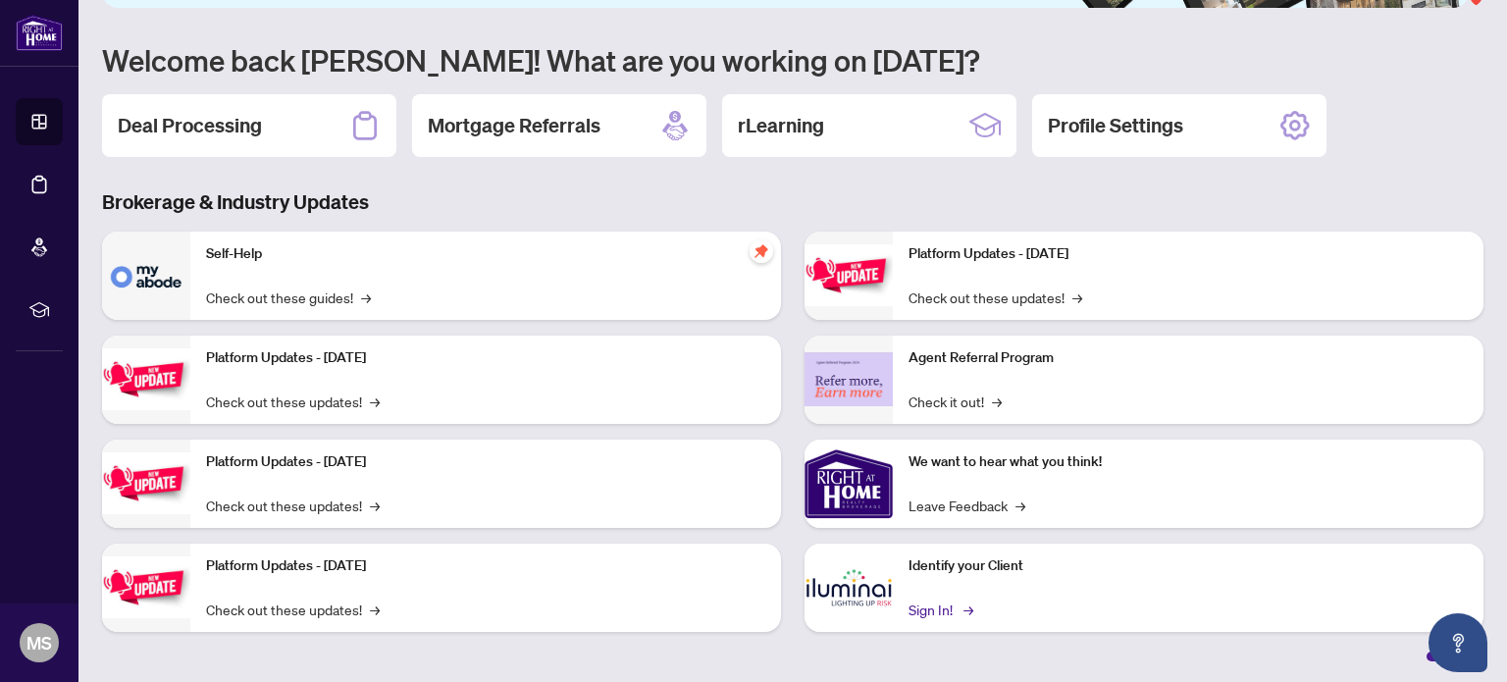
click at [929, 603] on link "Sign In! →" at bounding box center [940, 610] width 62 height 22
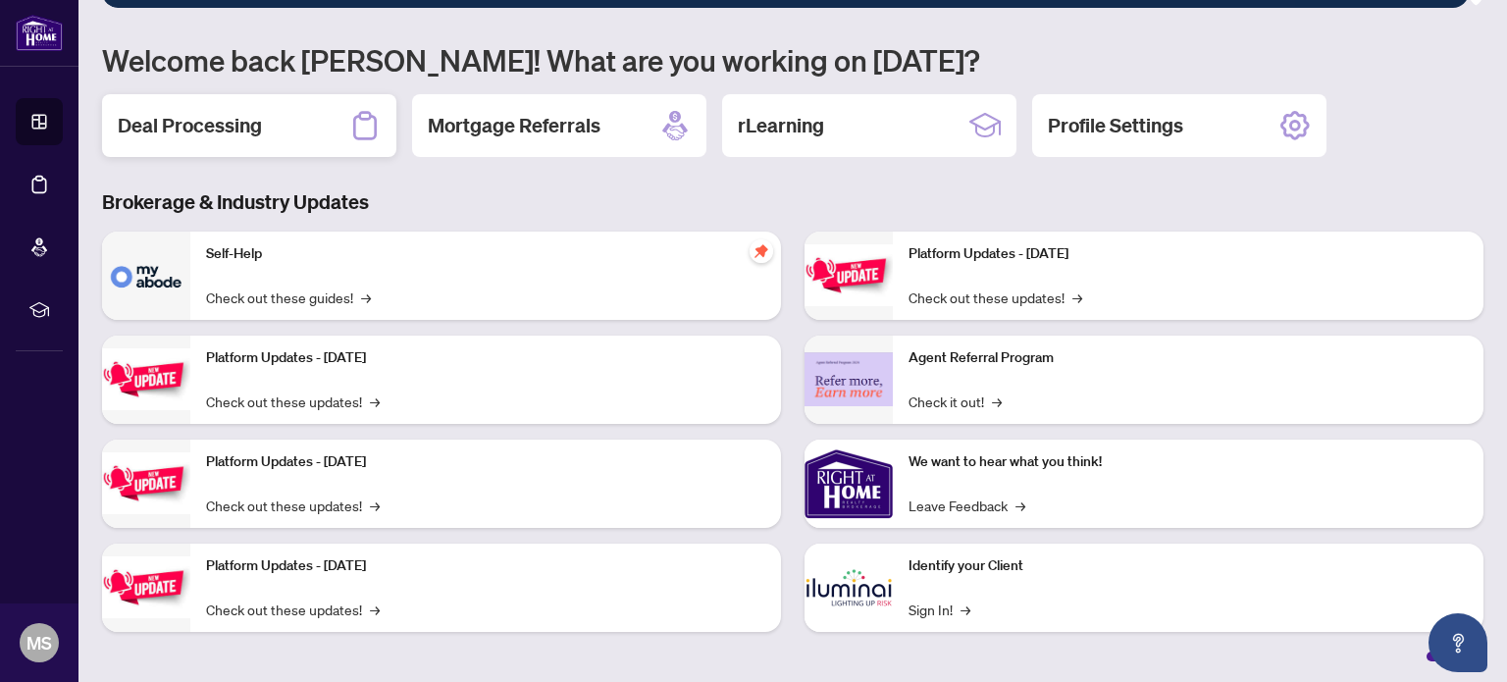
click at [204, 132] on h2 "Deal Processing" at bounding box center [190, 125] width 144 height 27
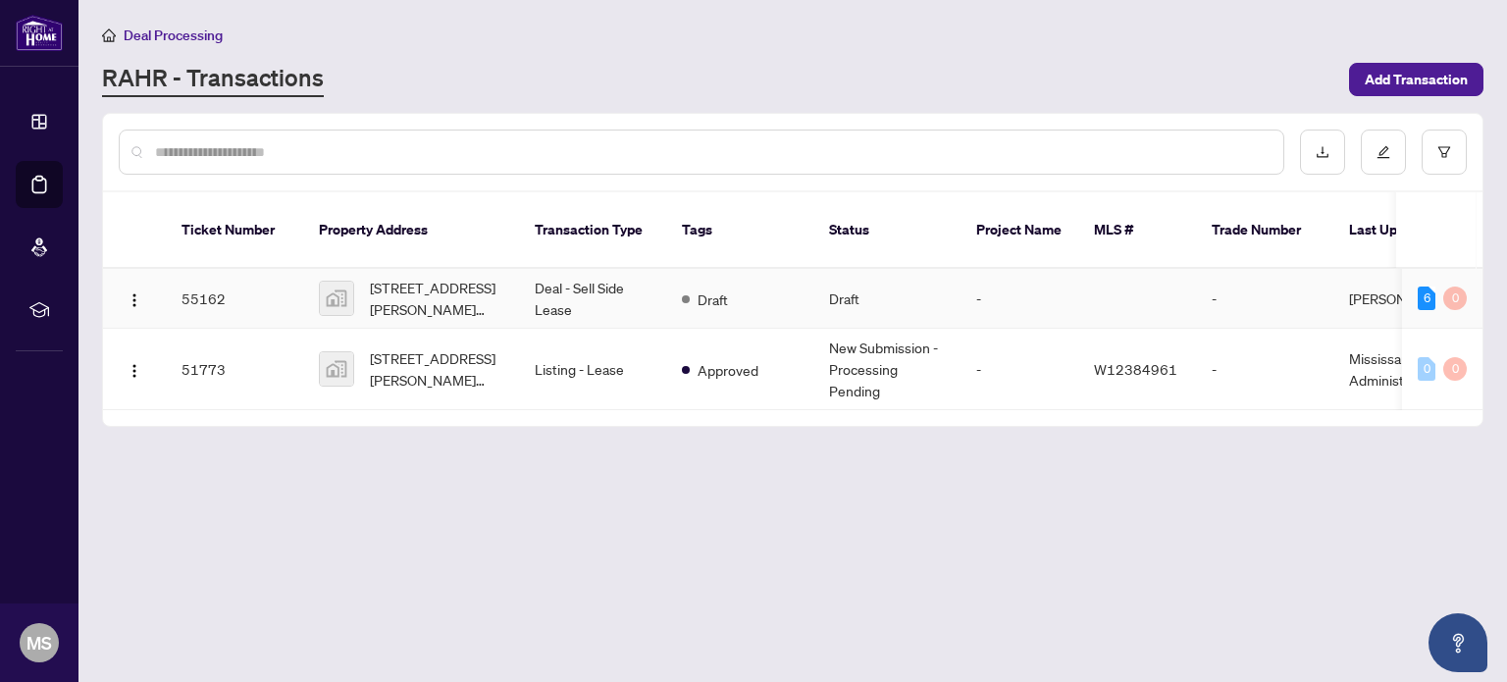
click at [1320, 272] on td "-" at bounding box center [1264, 299] width 137 height 60
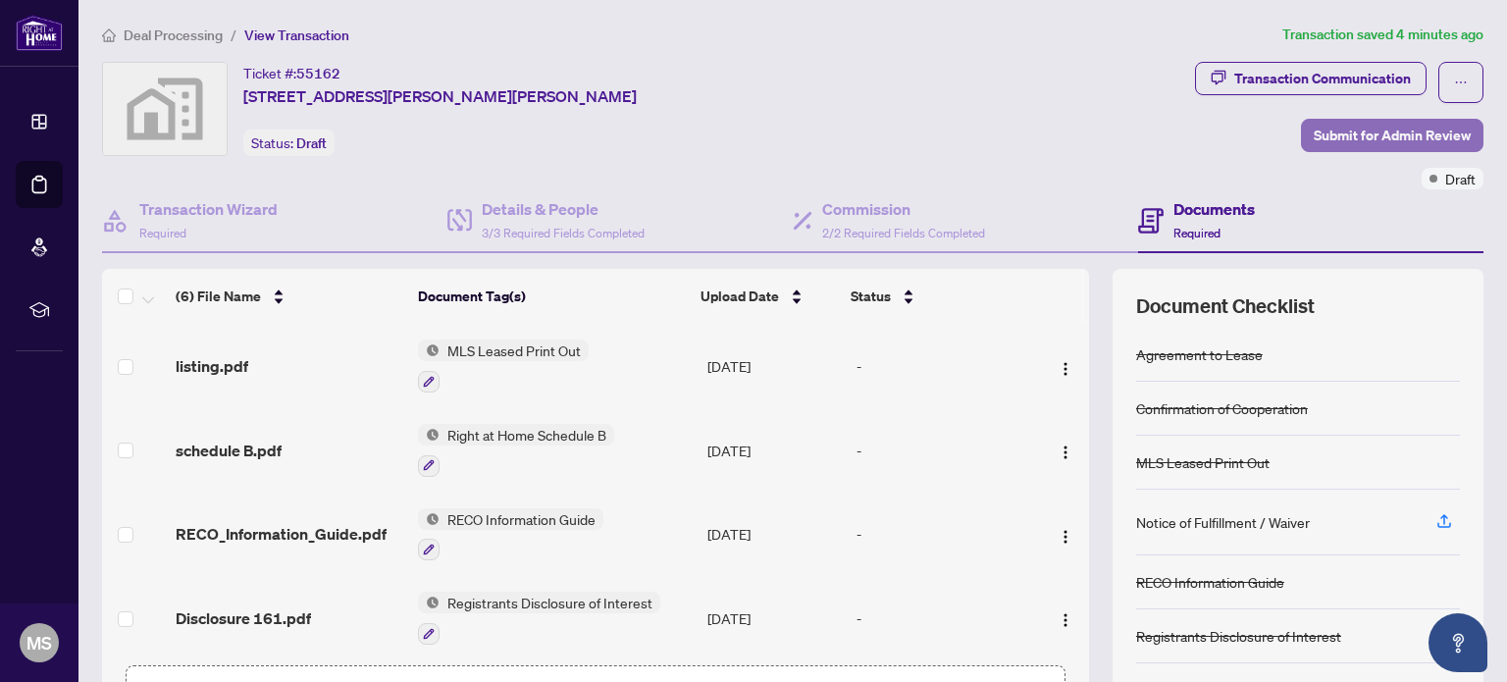
click at [1392, 139] on span "Submit for Admin Review" at bounding box center [1392, 135] width 157 height 31
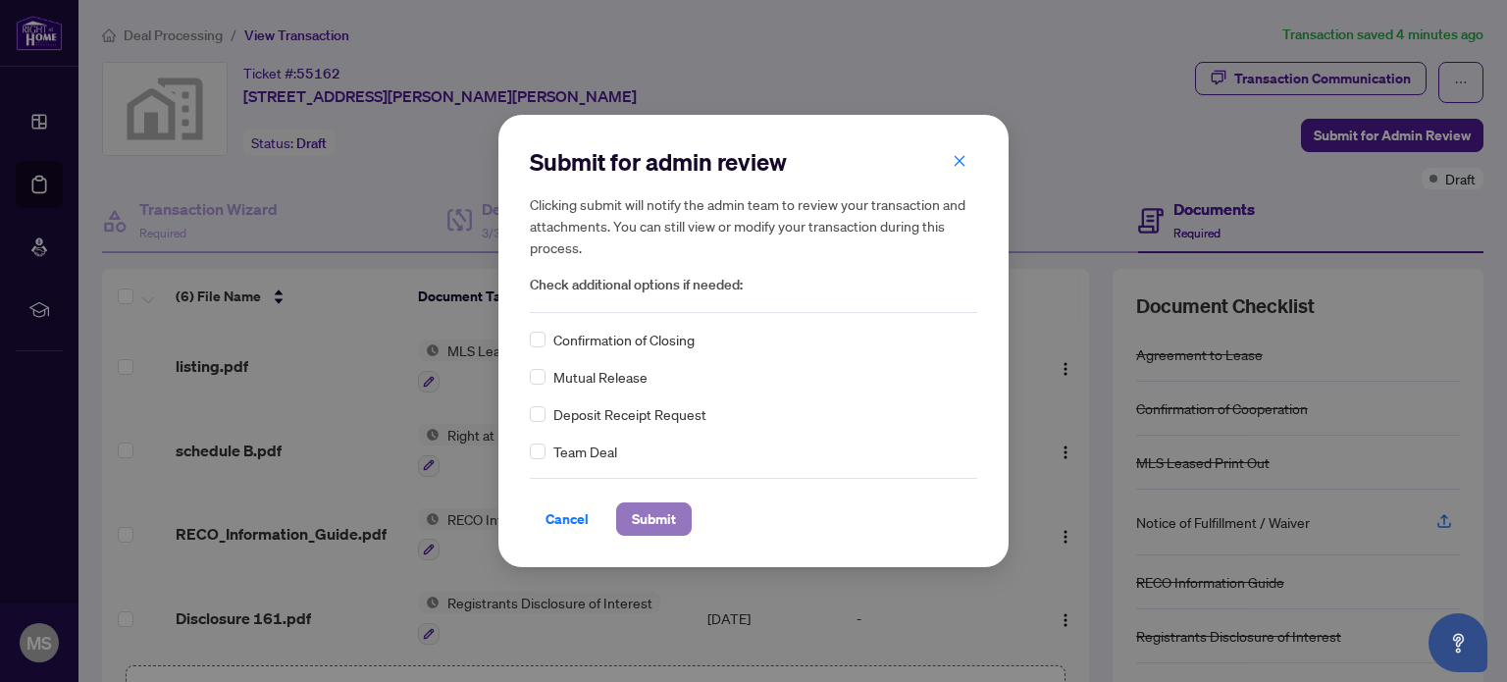
click at [652, 520] on span "Submit" at bounding box center [654, 518] width 44 height 31
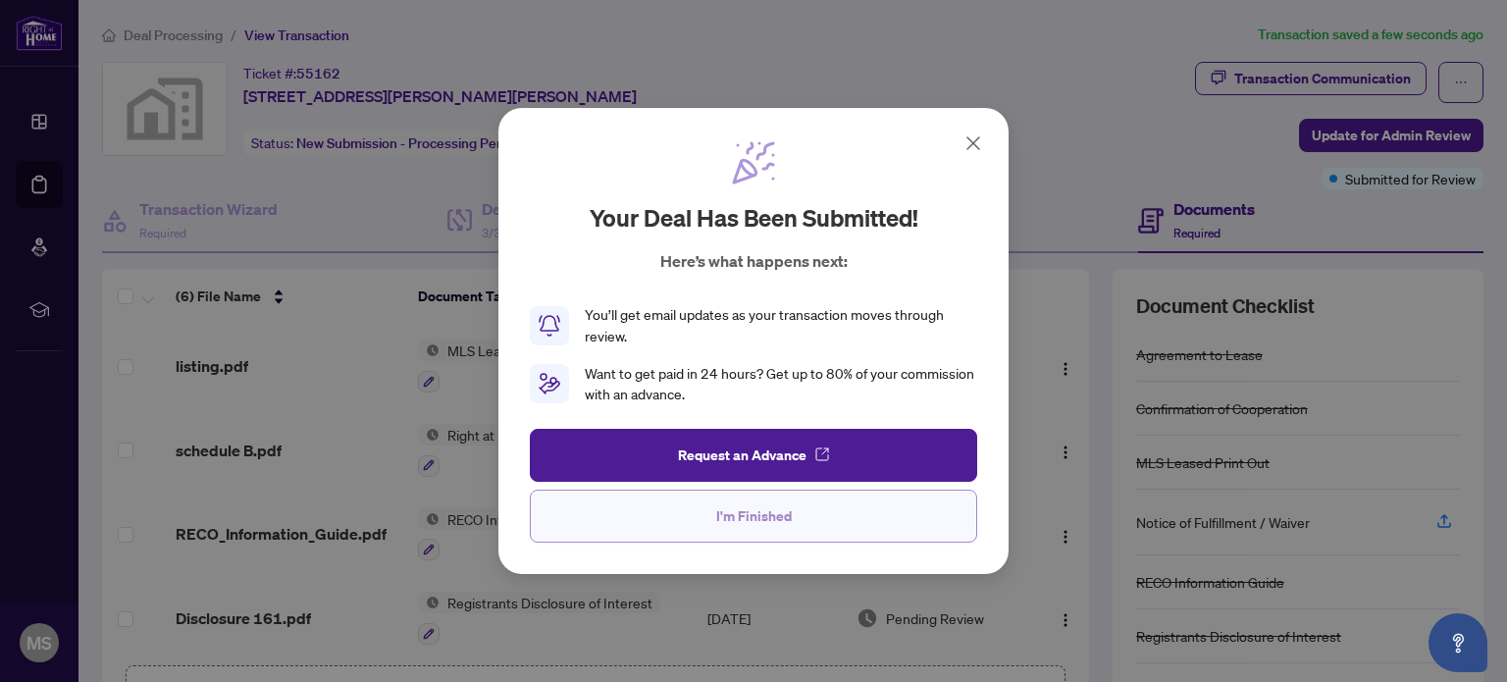
click at [879, 533] on button "I'm Finished" at bounding box center [754, 516] width 448 height 53
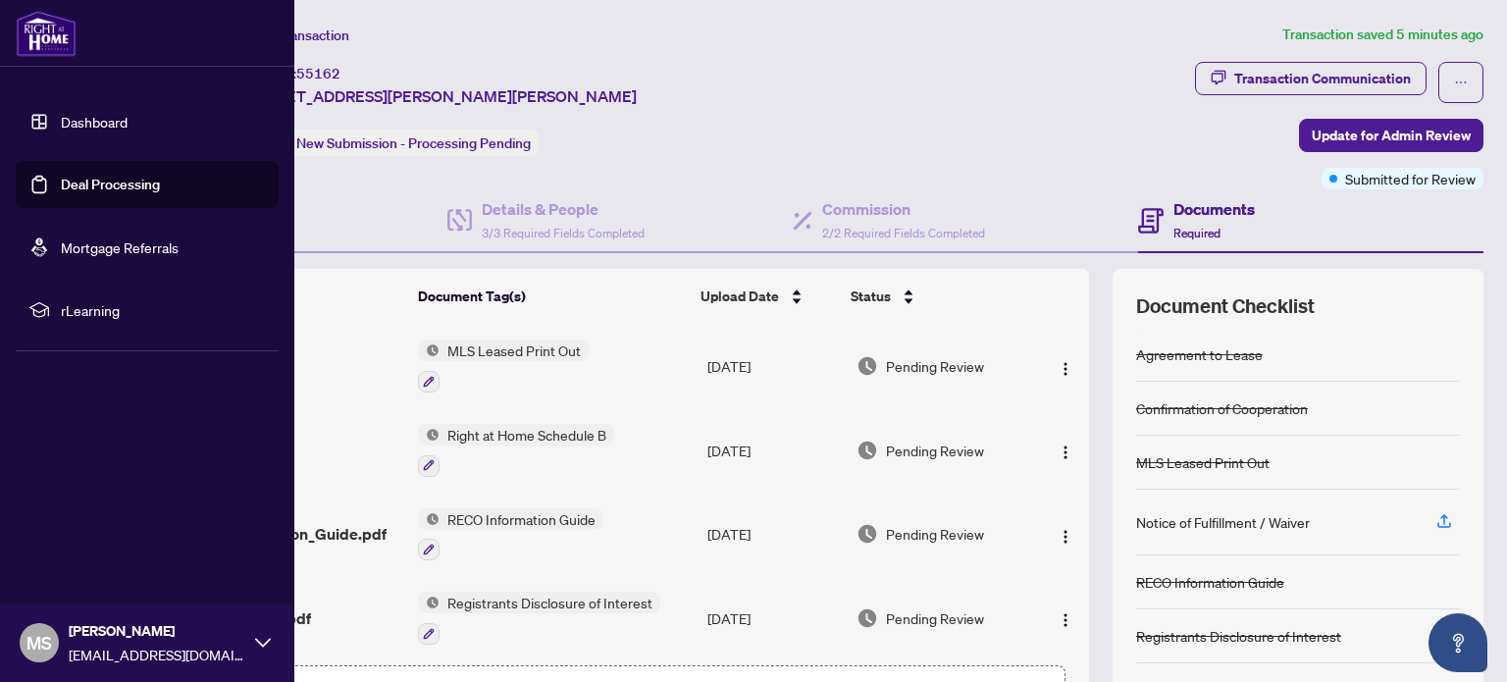
click at [131, 188] on link "Deal Processing" at bounding box center [110, 185] width 99 height 18
